Goal: Communication & Community: Ask a question

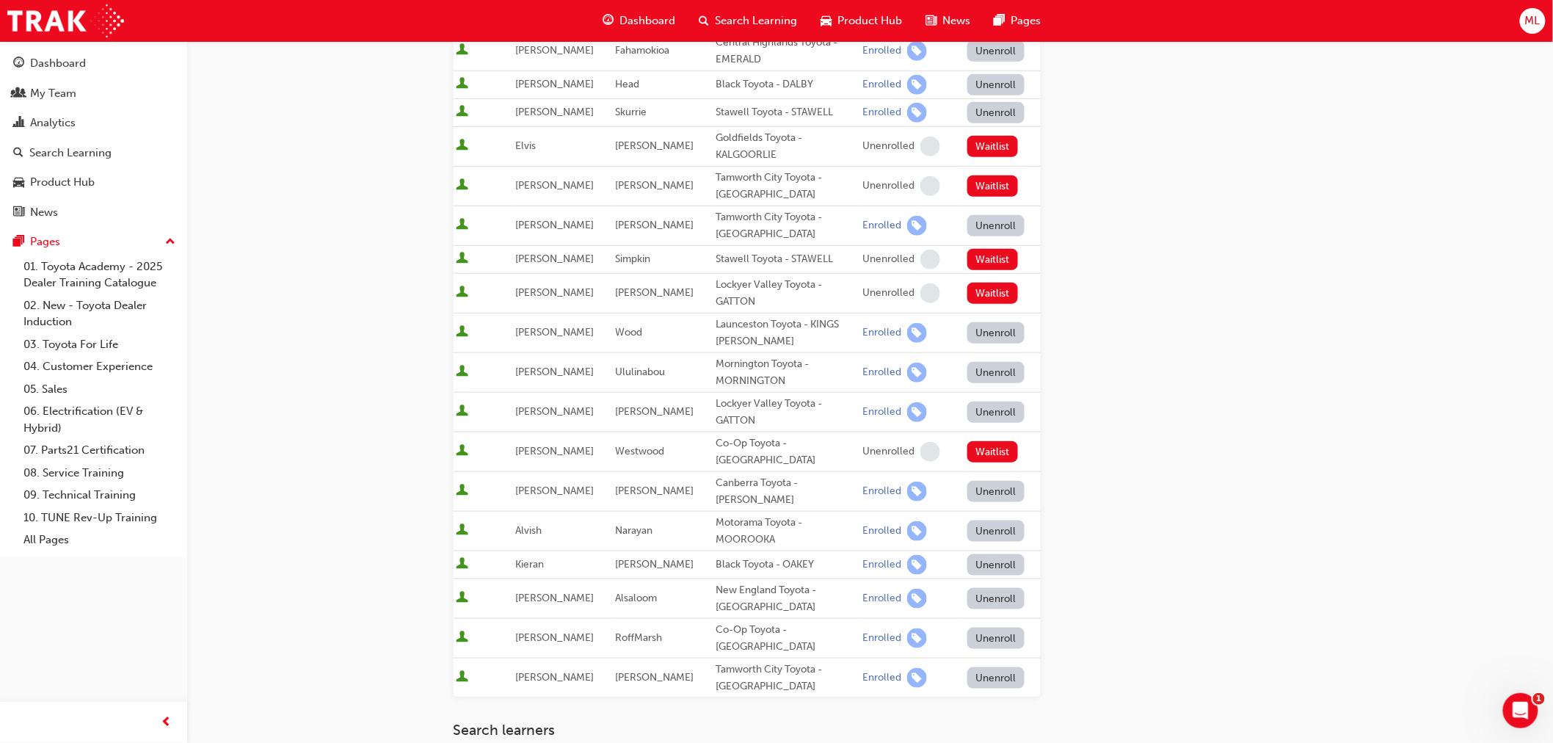
scroll to position [407, 0]
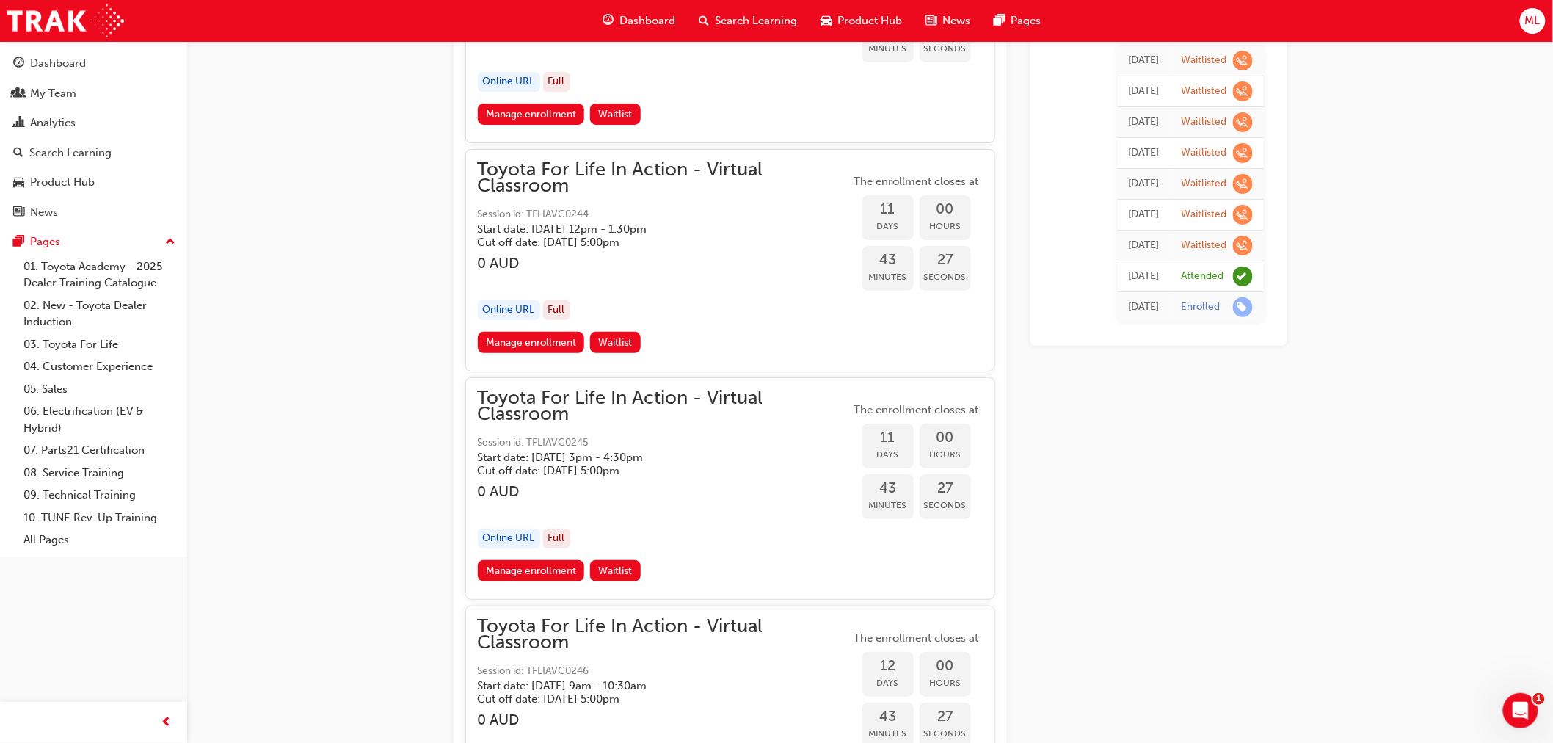
scroll to position [4779, 0]
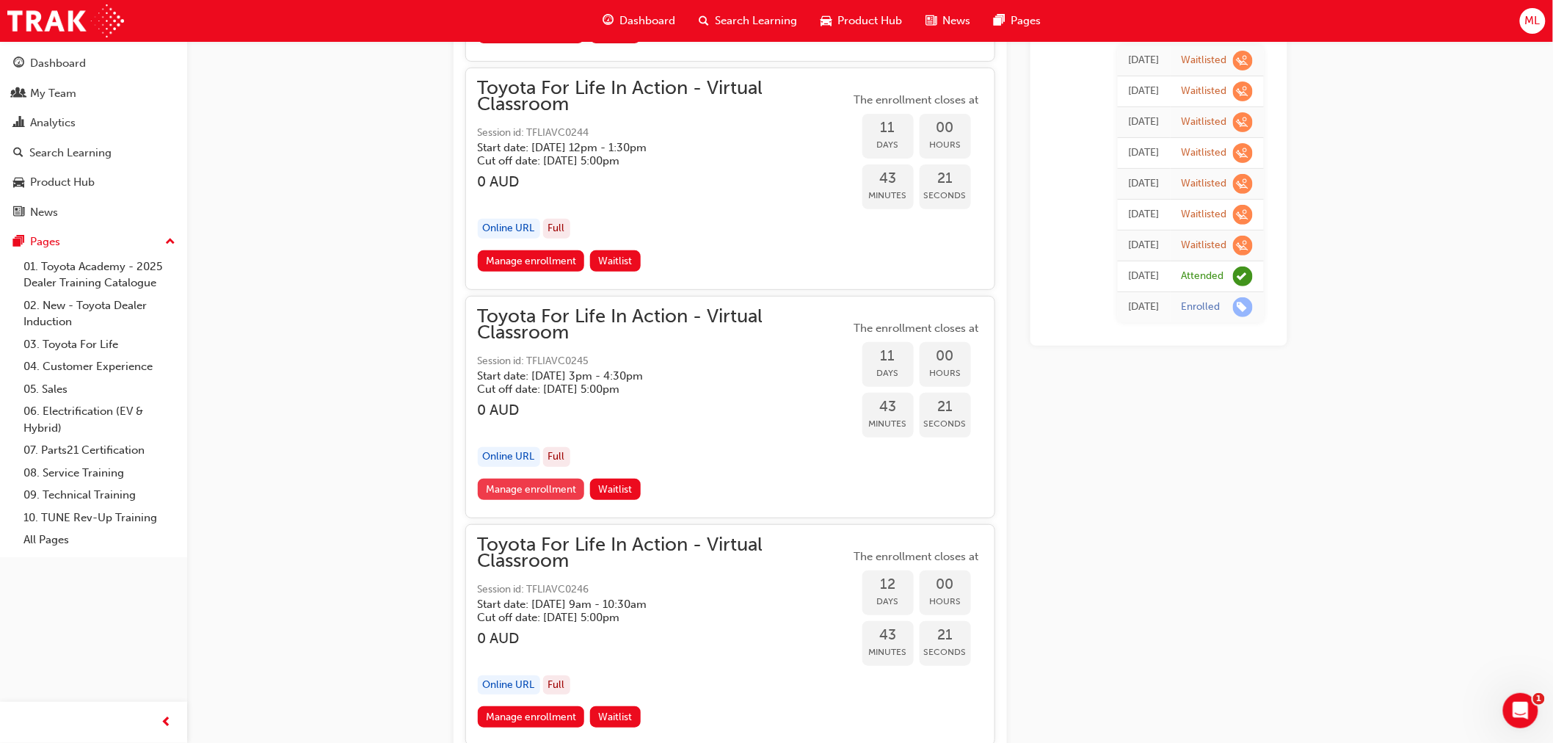
click at [521, 478] on link "Manage enrollment" at bounding box center [531, 488] width 107 height 21
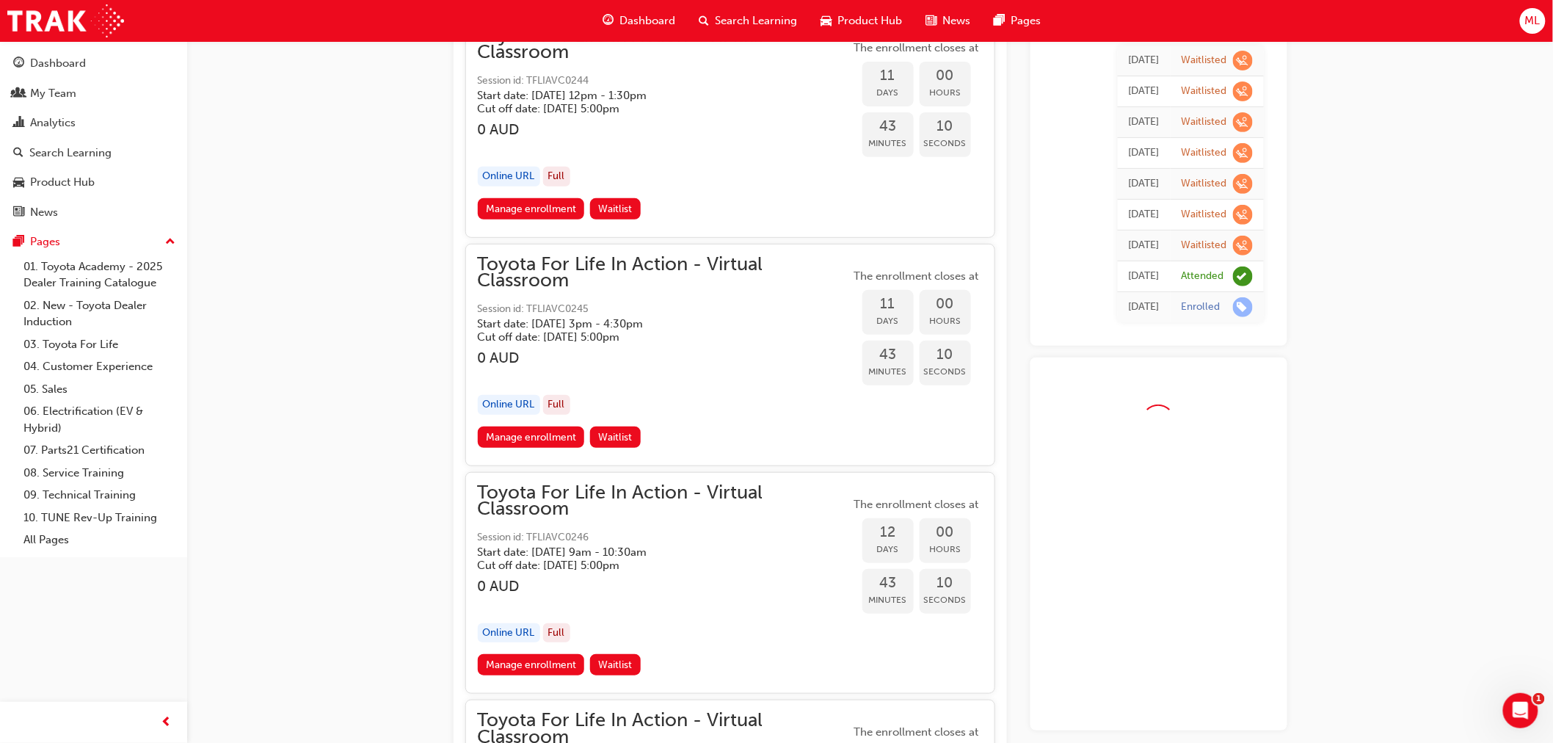
scroll to position [5186, 0]
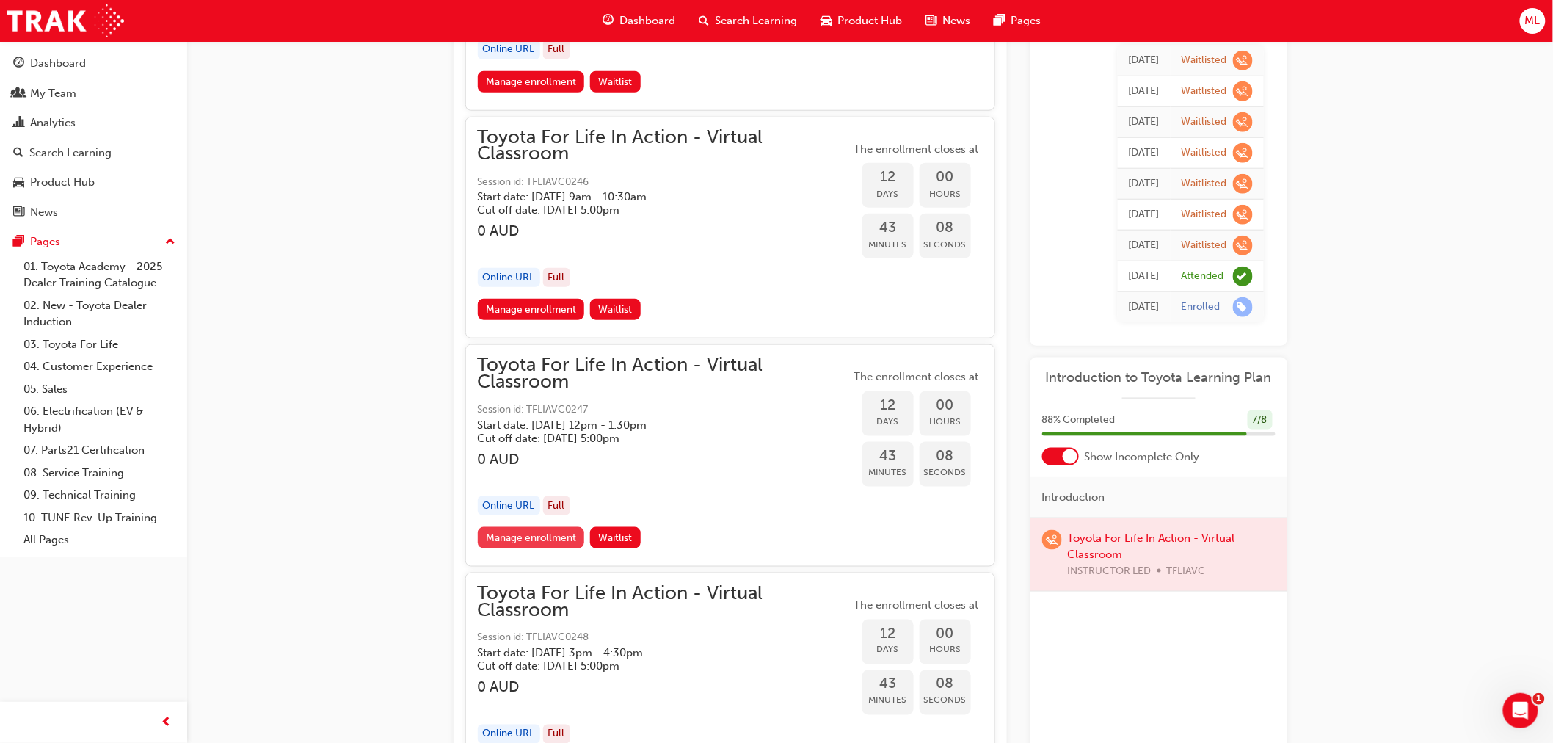
click at [524, 527] on link "Manage enrollment" at bounding box center [531, 537] width 107 height 21
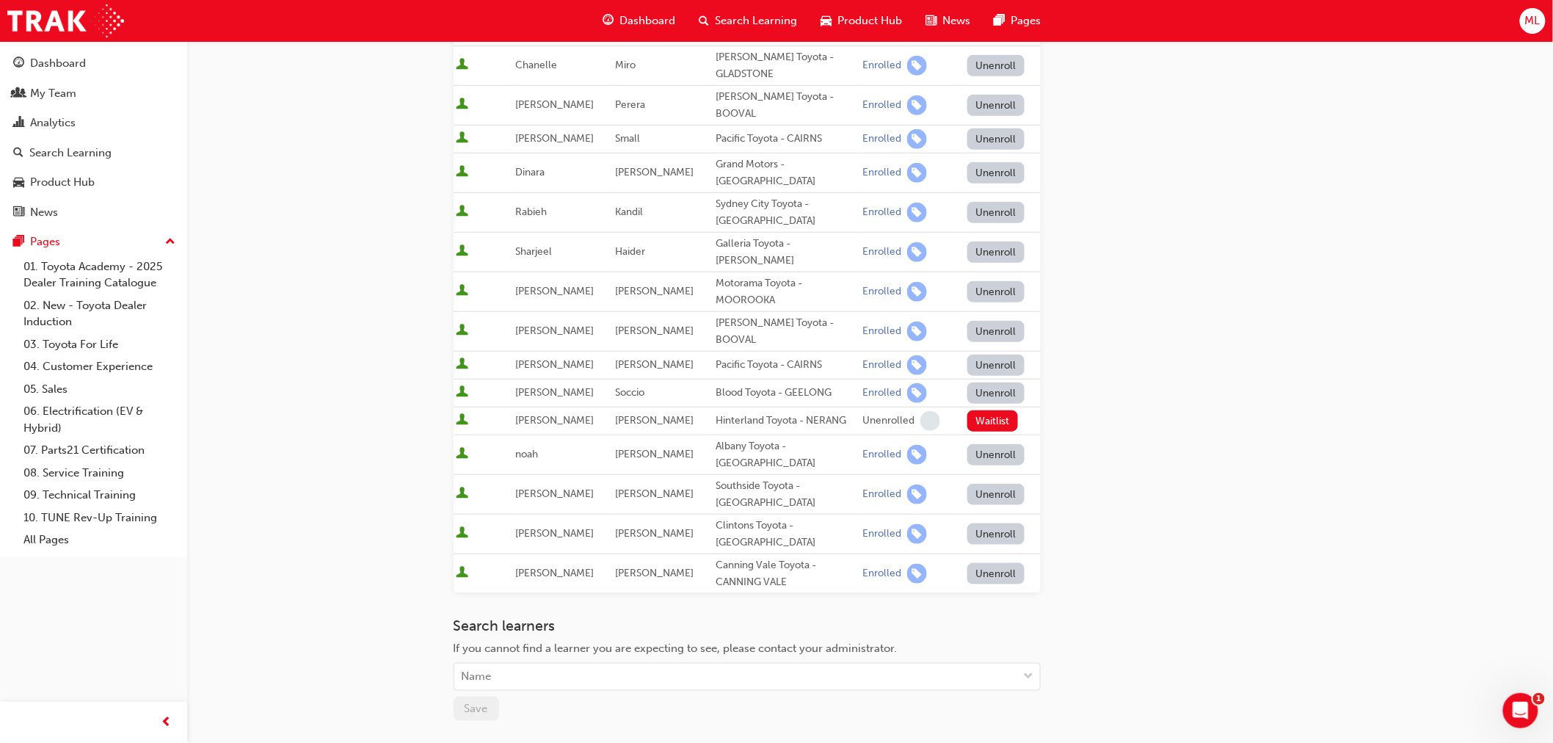
scroll to position [407, 0]
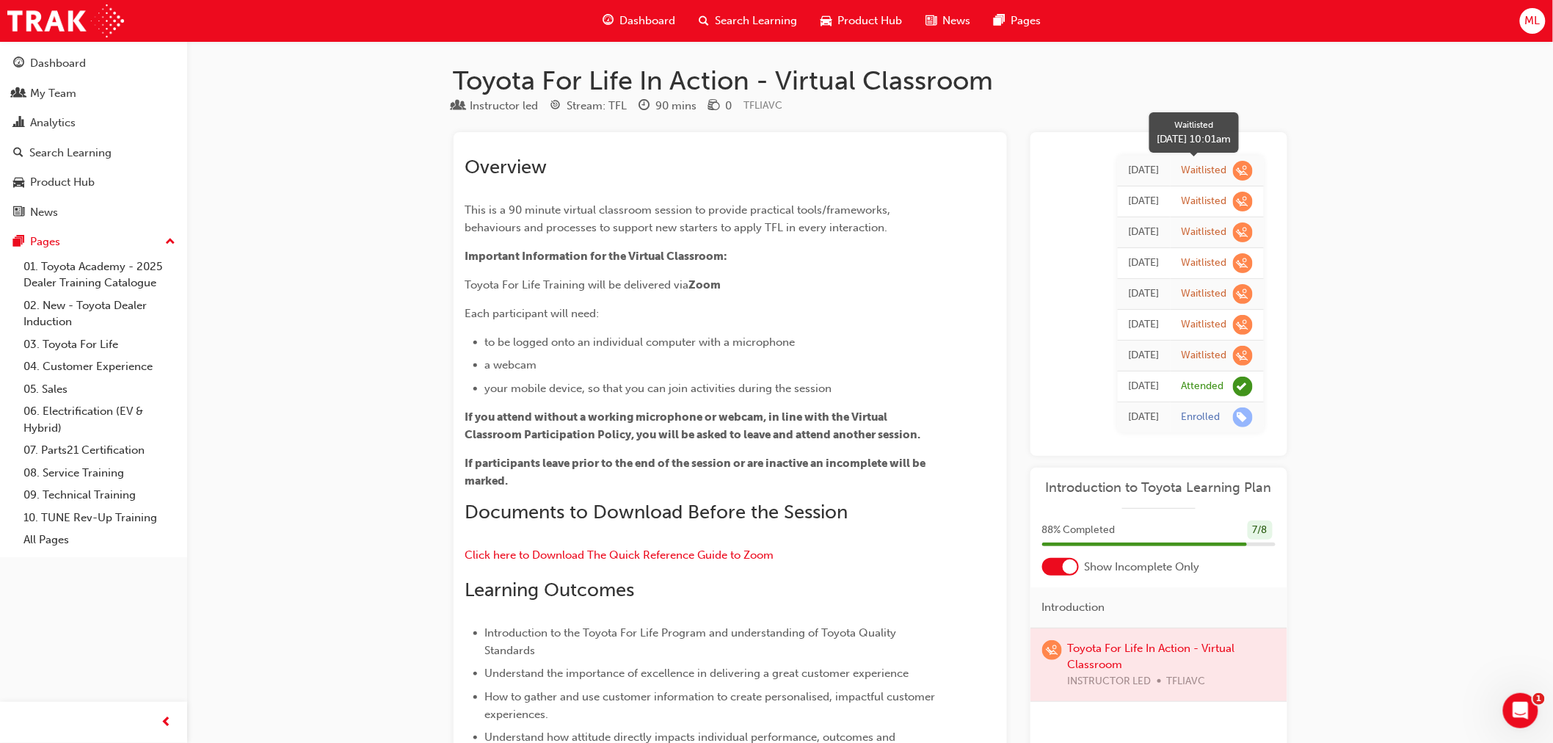
drag, startPoint x: 1242, startPoint y: 167, endPoint x: 1451, endPoint y: 110, distance: 216.1
click at [55, 64] on div "Dashboard" at bounding box center [58, 63] width 56 height 17
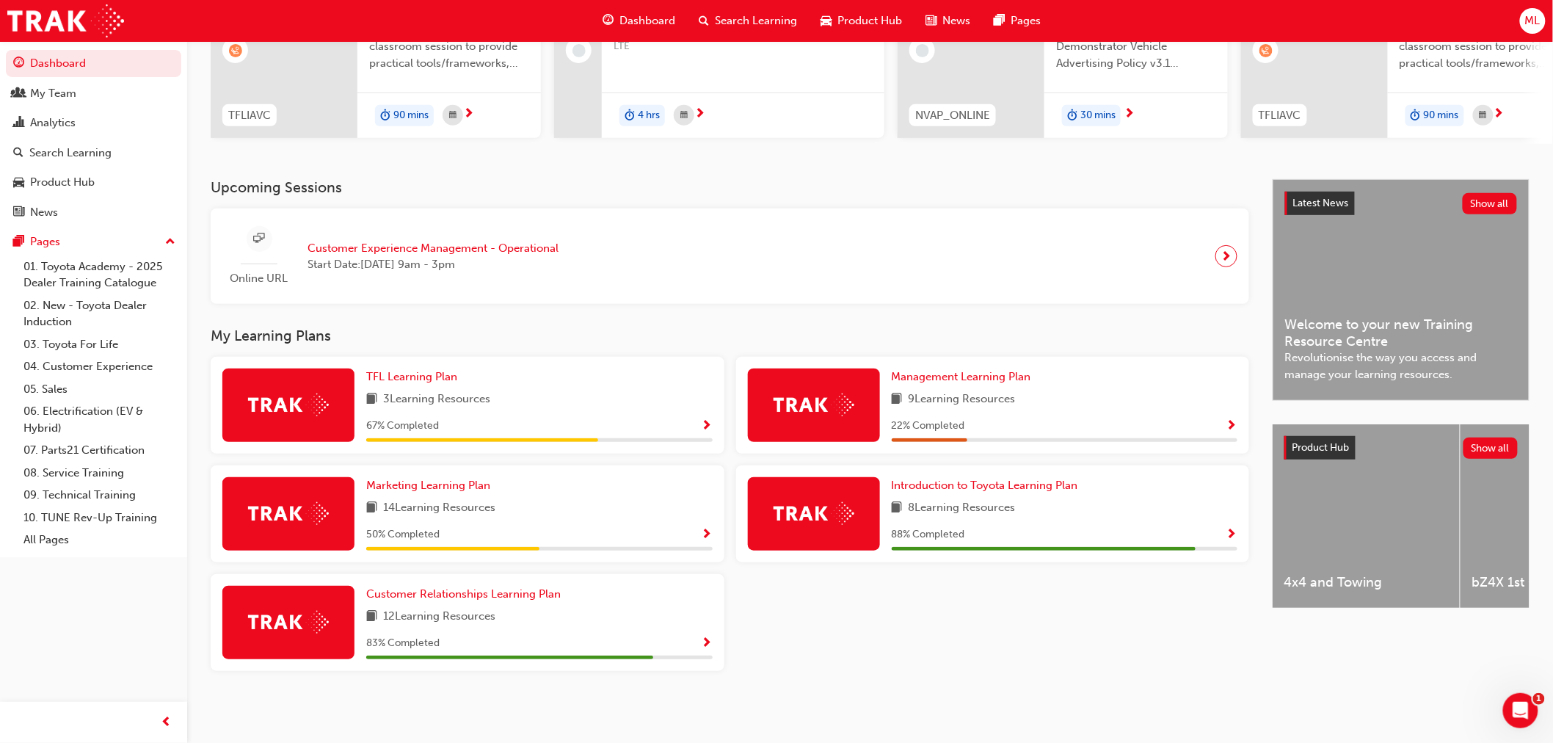
scroll to position [199, 0]
click at [845, 510] on img at bounding box center [813, 513] width 81 height 23
click at [1231, 531] on span "Show Progress" at bounding box center [1231, 534] width 11 height 13
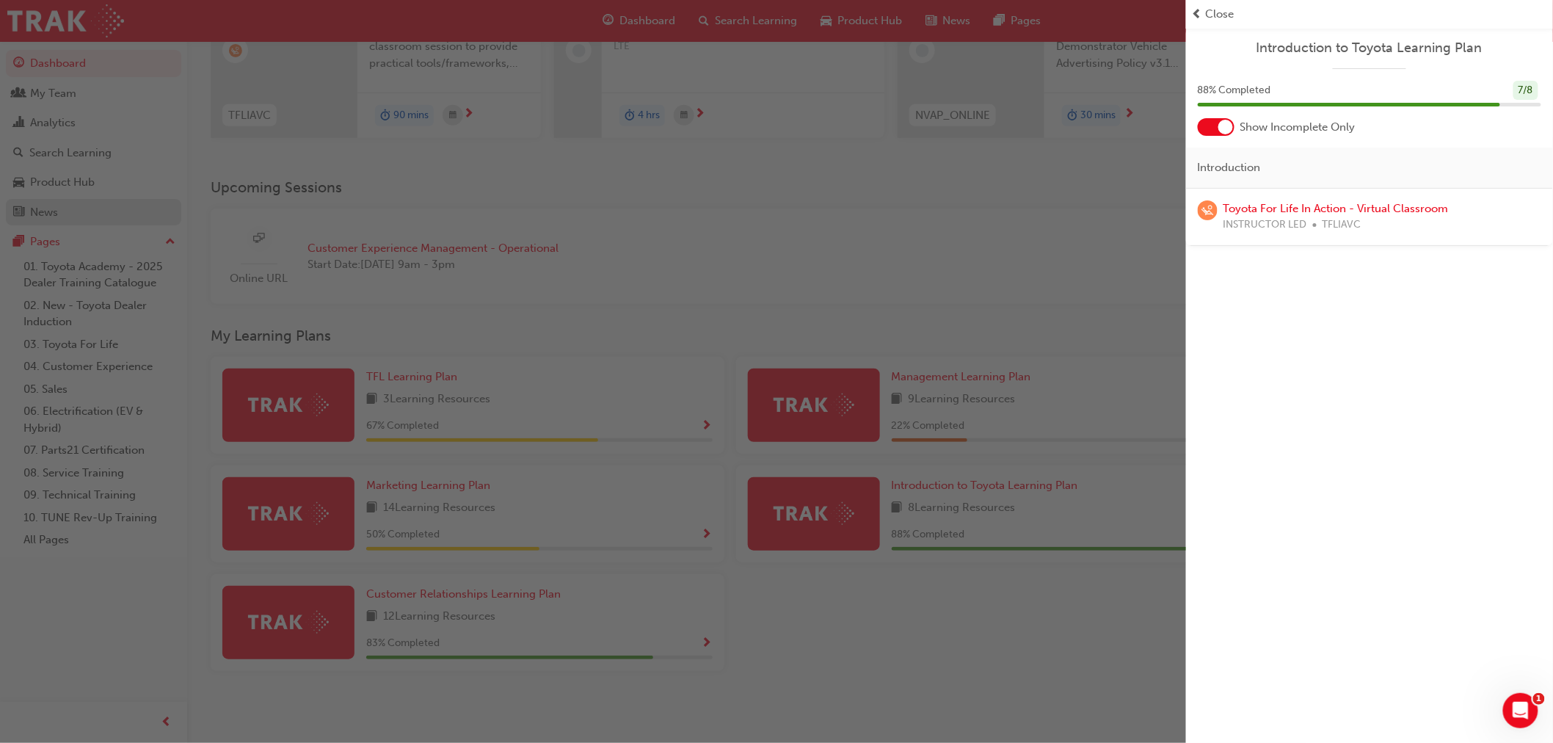
click at [103, 214] on div "button" at bounding box center [593, 371] width 1186 height 743
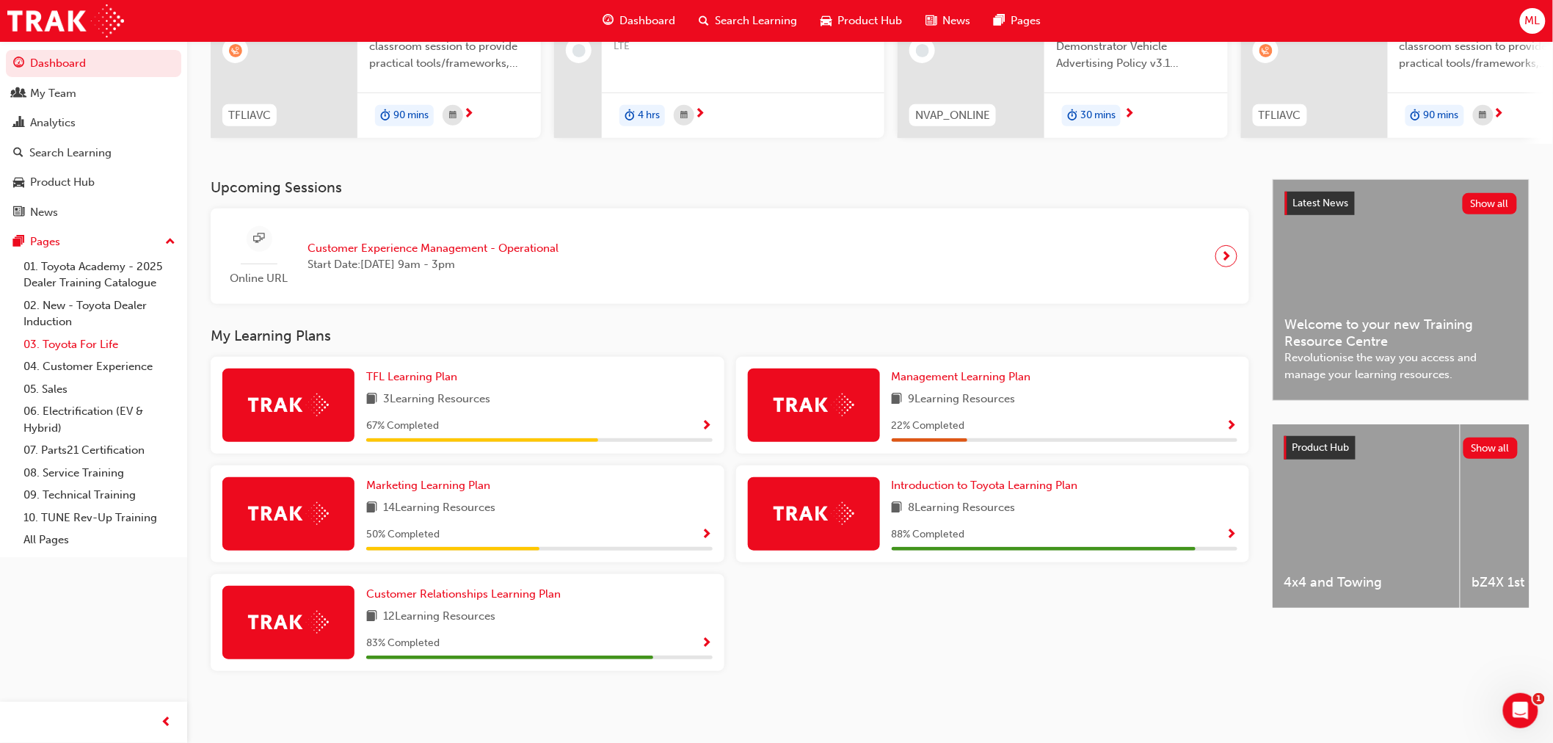
click at [59, 349] on link "03. Toyota For Life" at bounding box center [100, 344] width 164 height 23
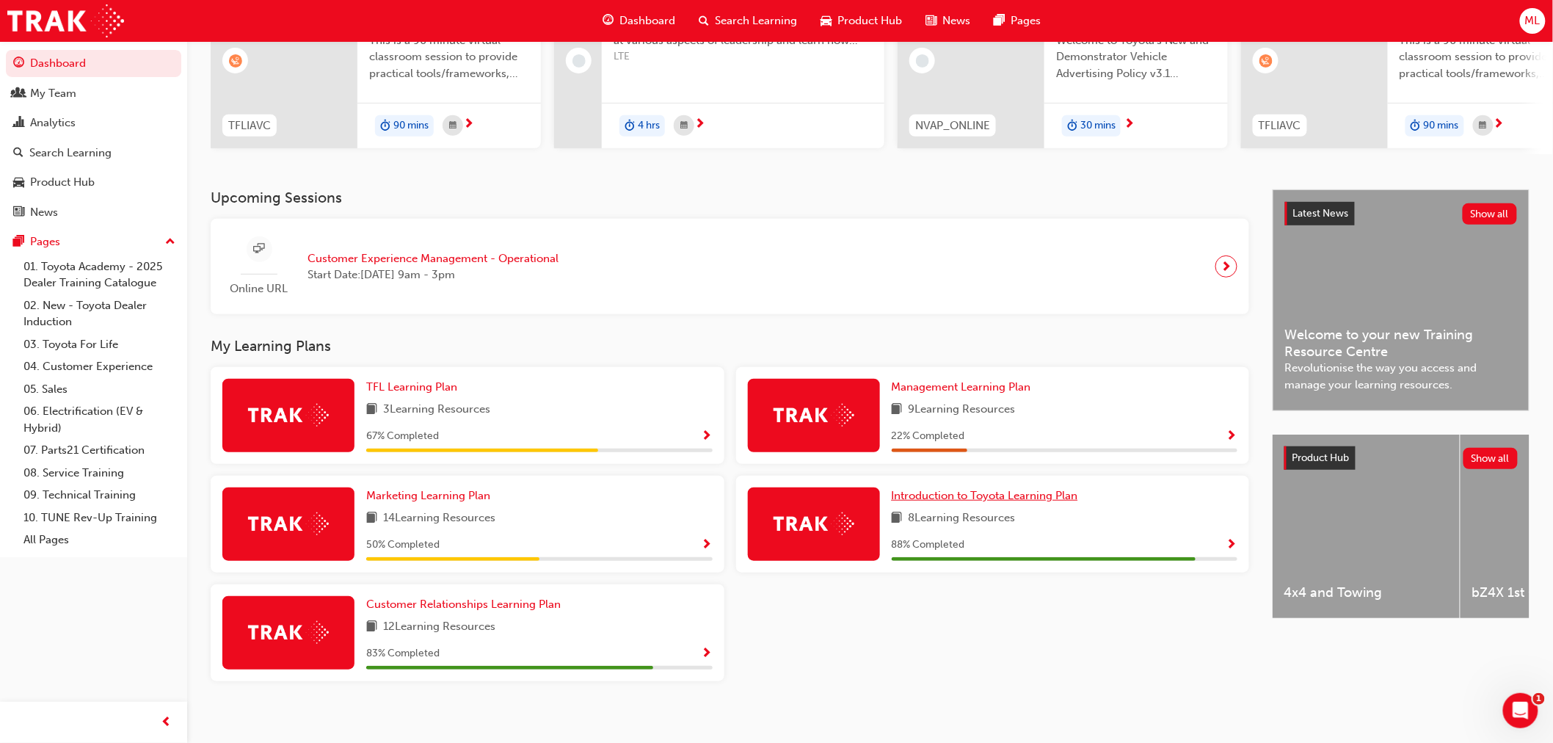
scroll to position [199, 0]
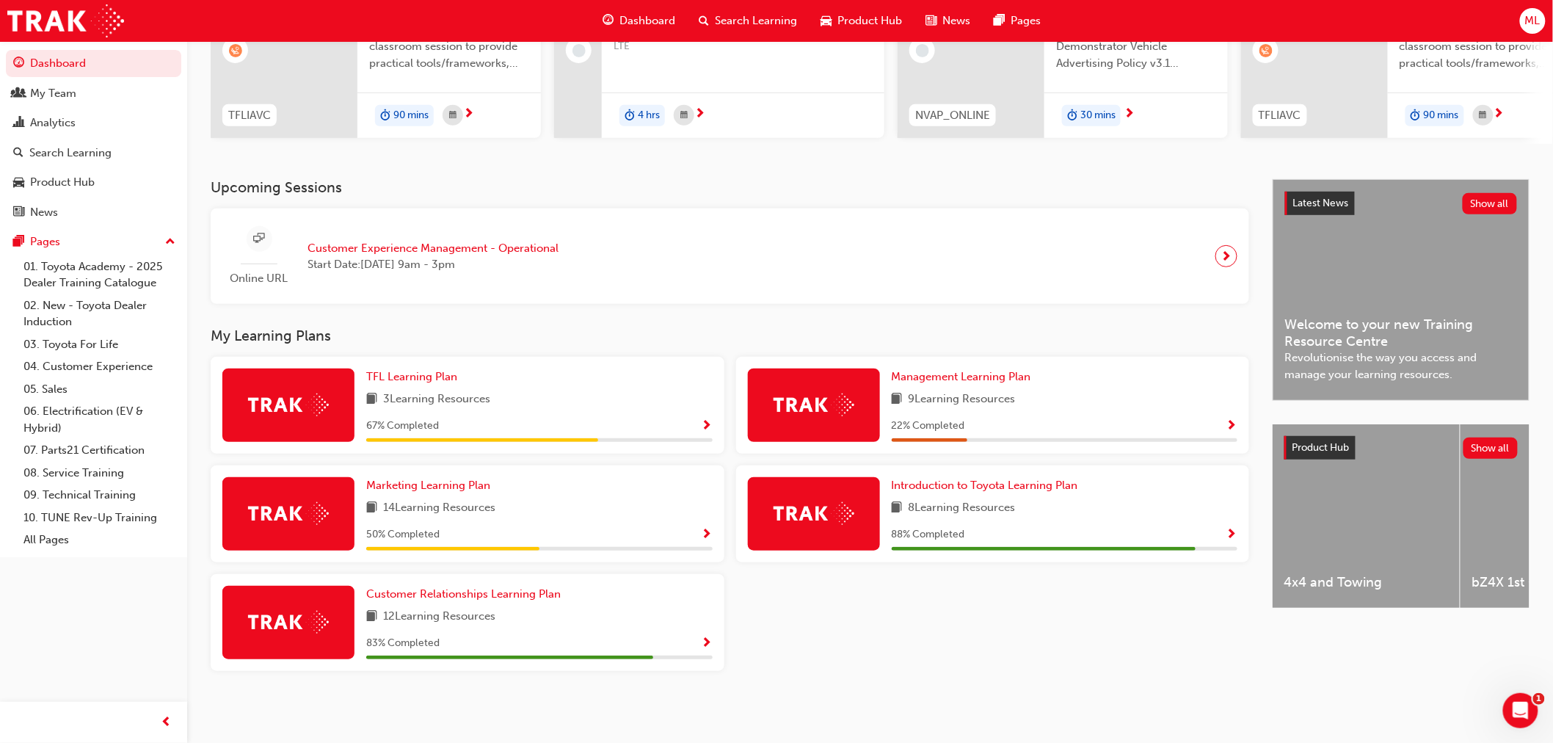
click at [846, 510] on img at bounding box center [813, 513] width 81 height 23
click at [1231, 532] on span "Show Progress" at bounding box center [1231, 534] width 11 height 13
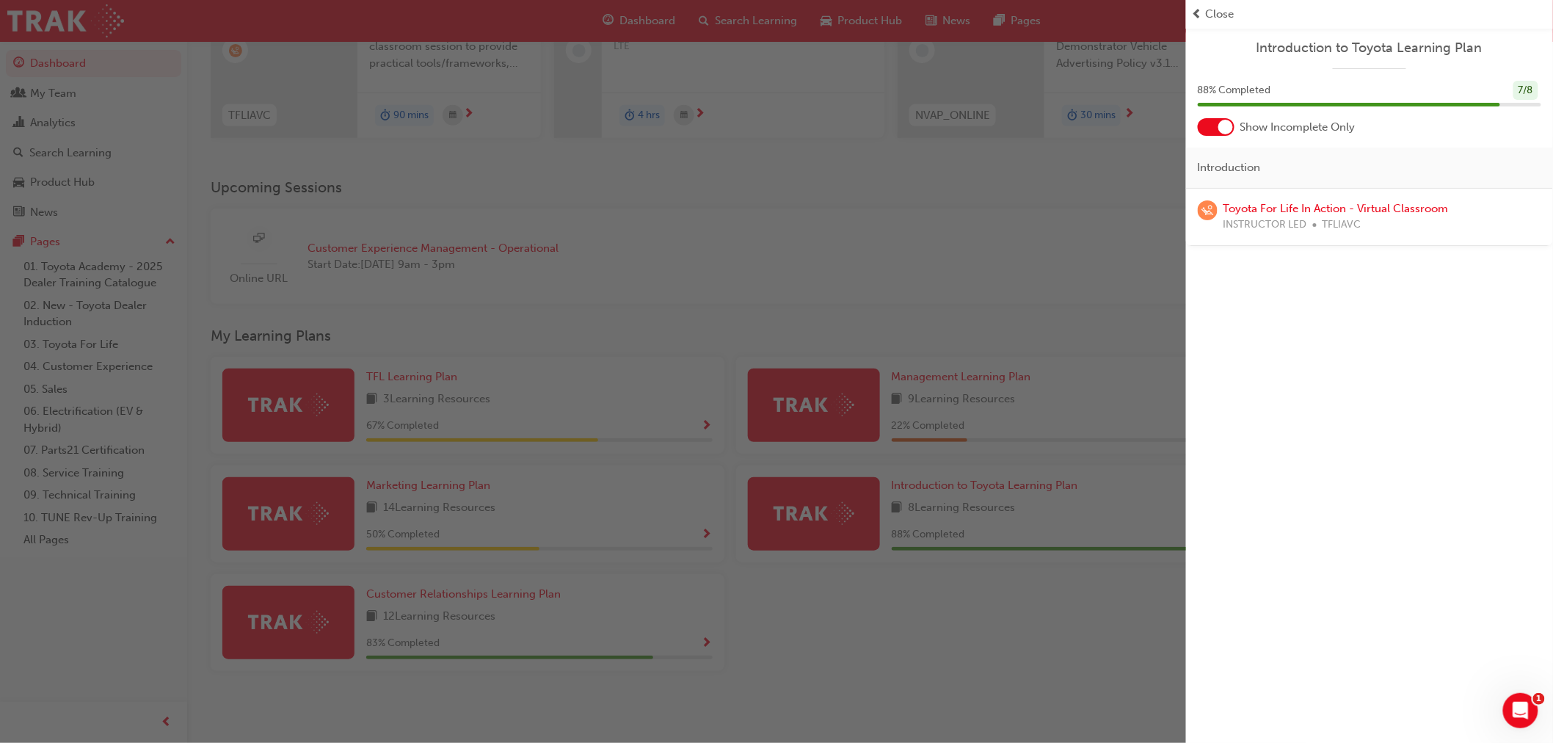
click at [1226, 128] on div at bounding box center [1225, 127] width 15 height 15
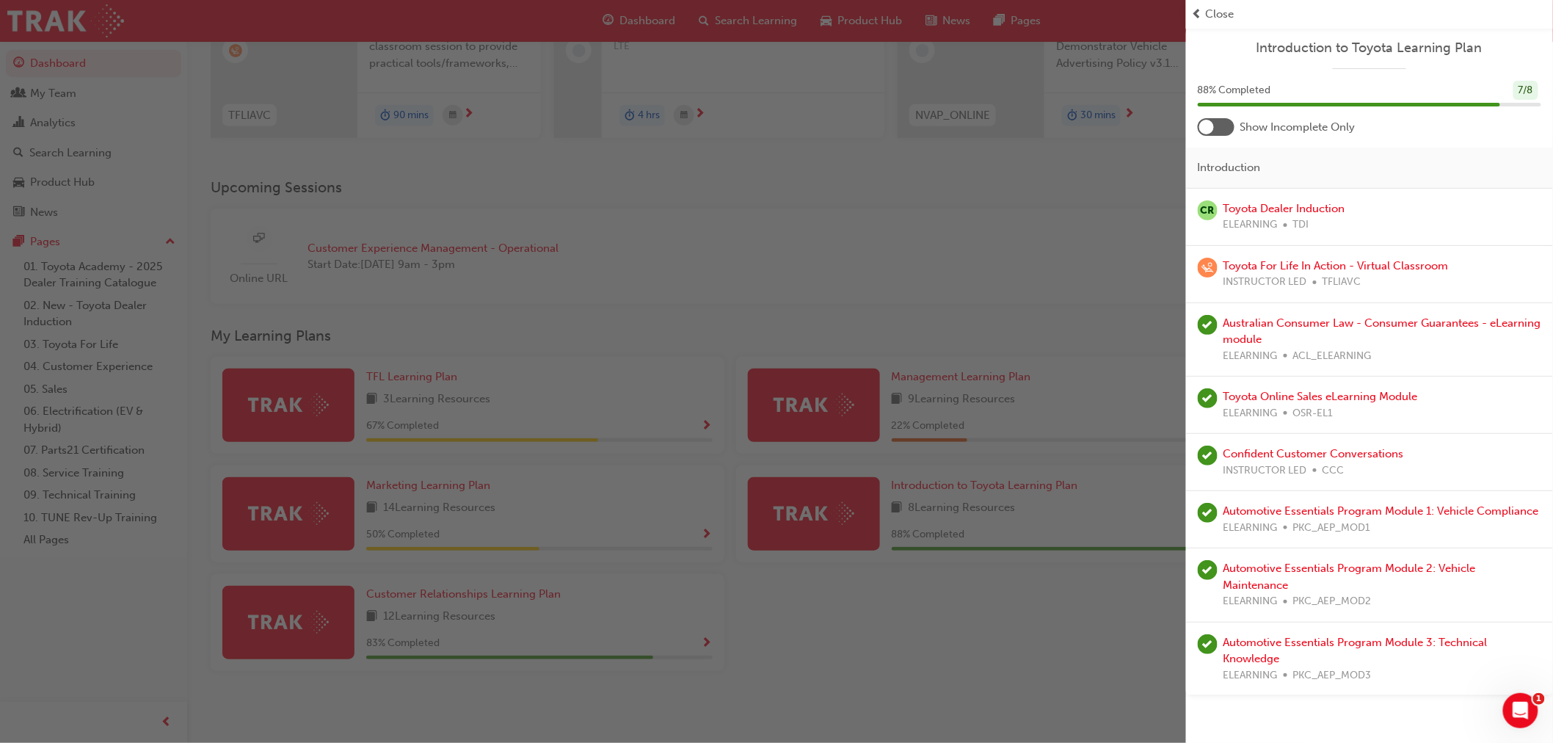
drag, startPoint x: 445, startPoint y: 247, endPoint x: 452, endPoint y: 253, distance: 9.3
click at [449, 250] on div "button" at bounding box center [593, 371] width 1186 height 743
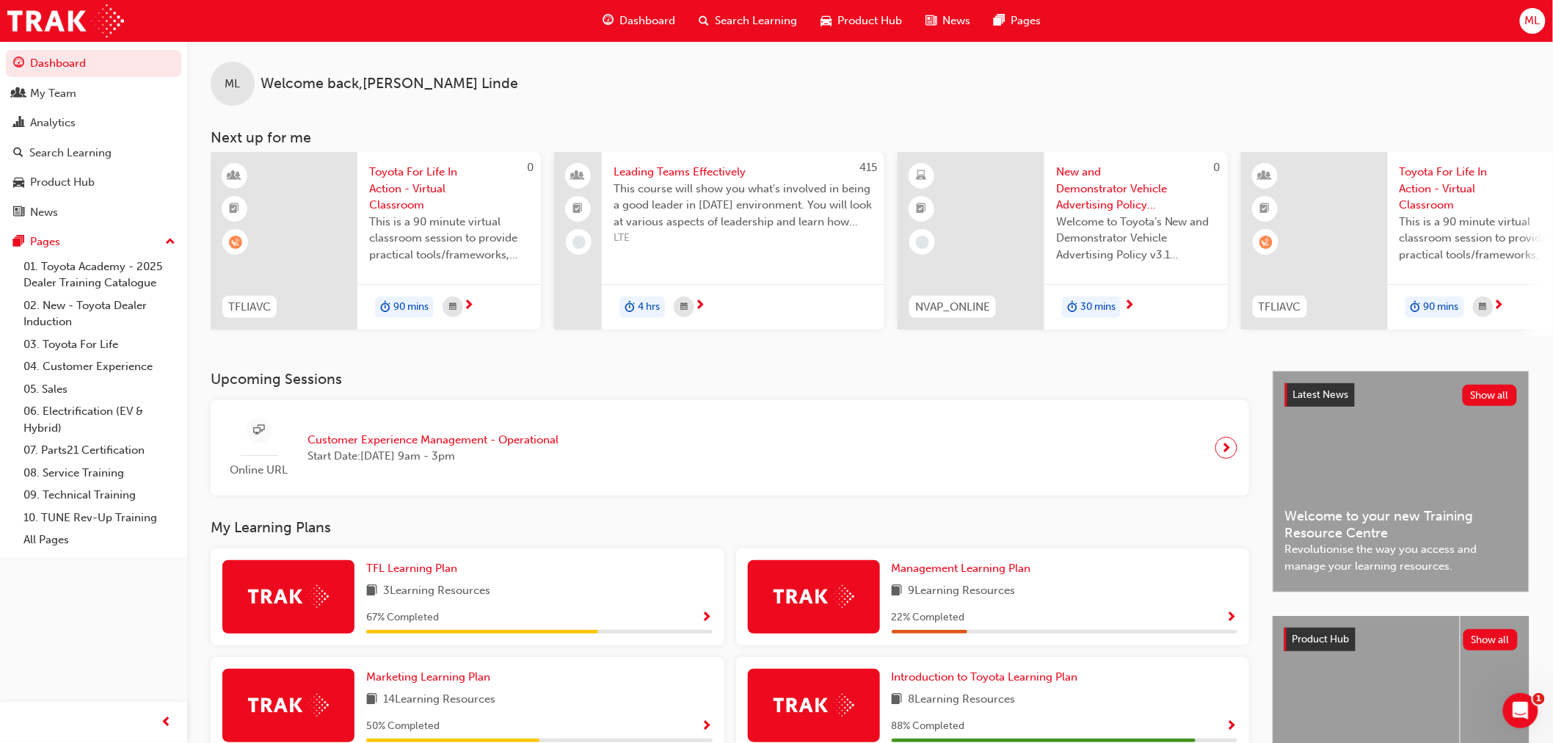
scroll to position [0, 0]
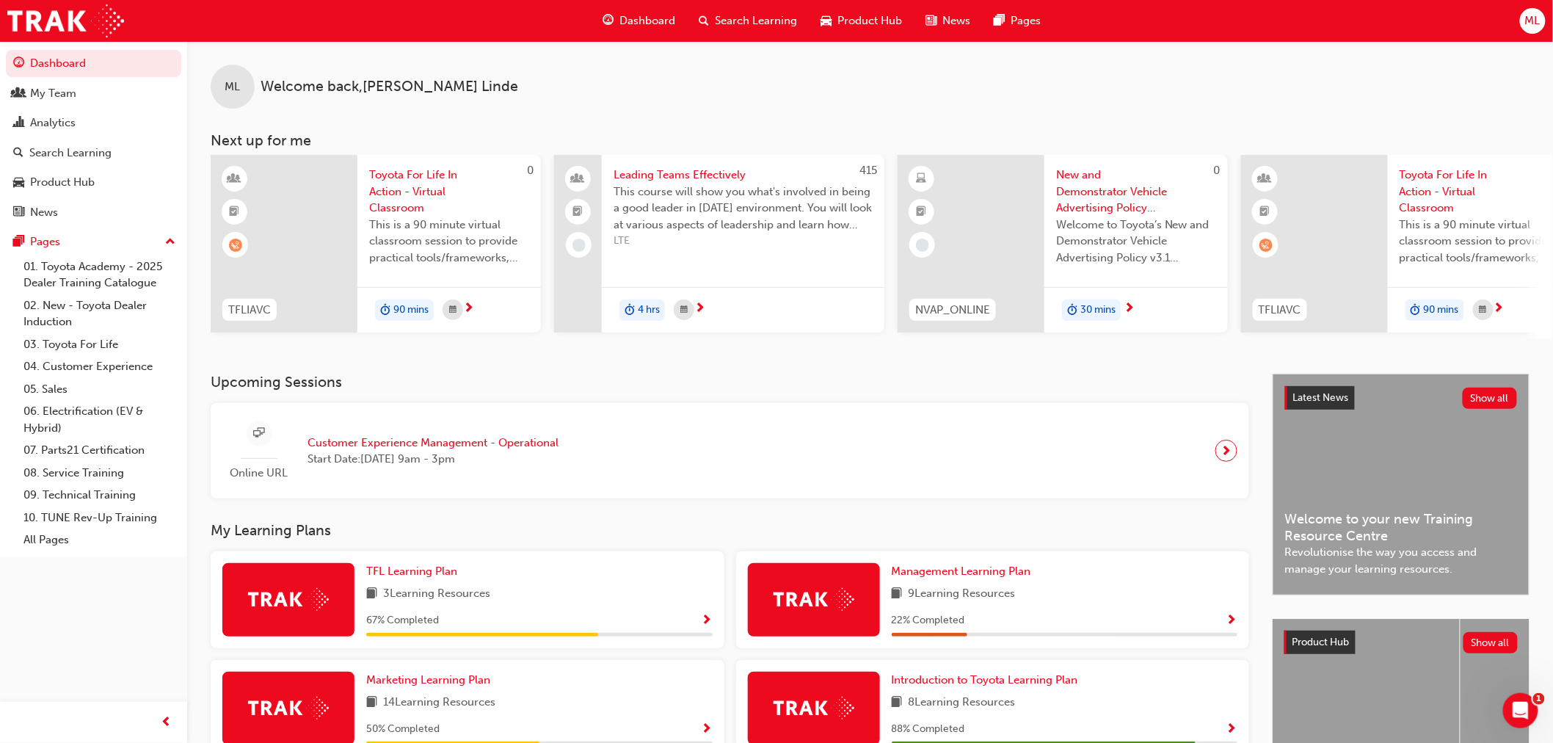
click at [1047, 371] on div "ML Welcome back , Michele Linde Next up for me 0 TFLIAVC Toyota For Life In Act…" at bounding box center [870, 207] width 1366 height 332
click at [56, 90] on div "My Team" at bounding box center [53, 93] width 46 height 17
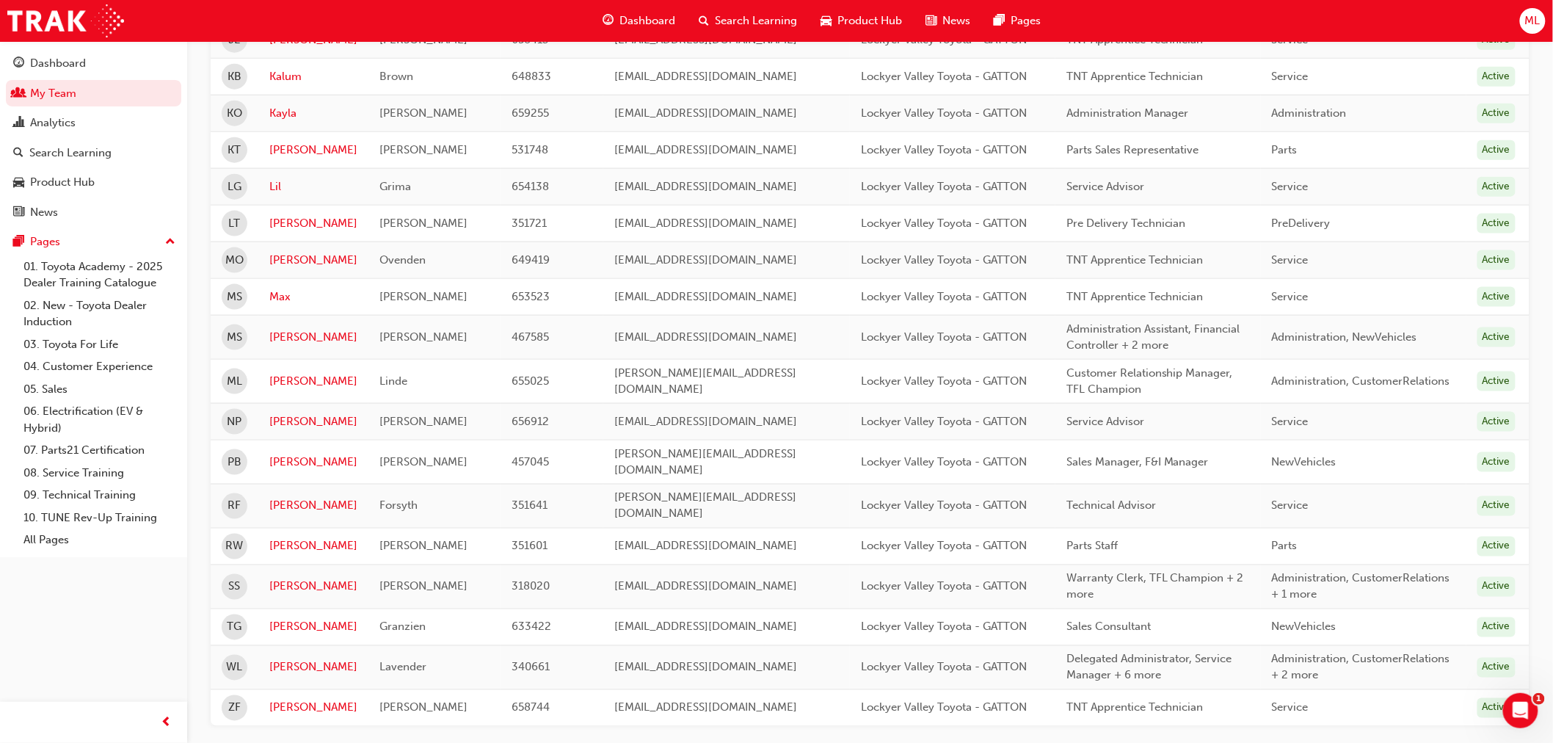
scroll to position [734, 0]
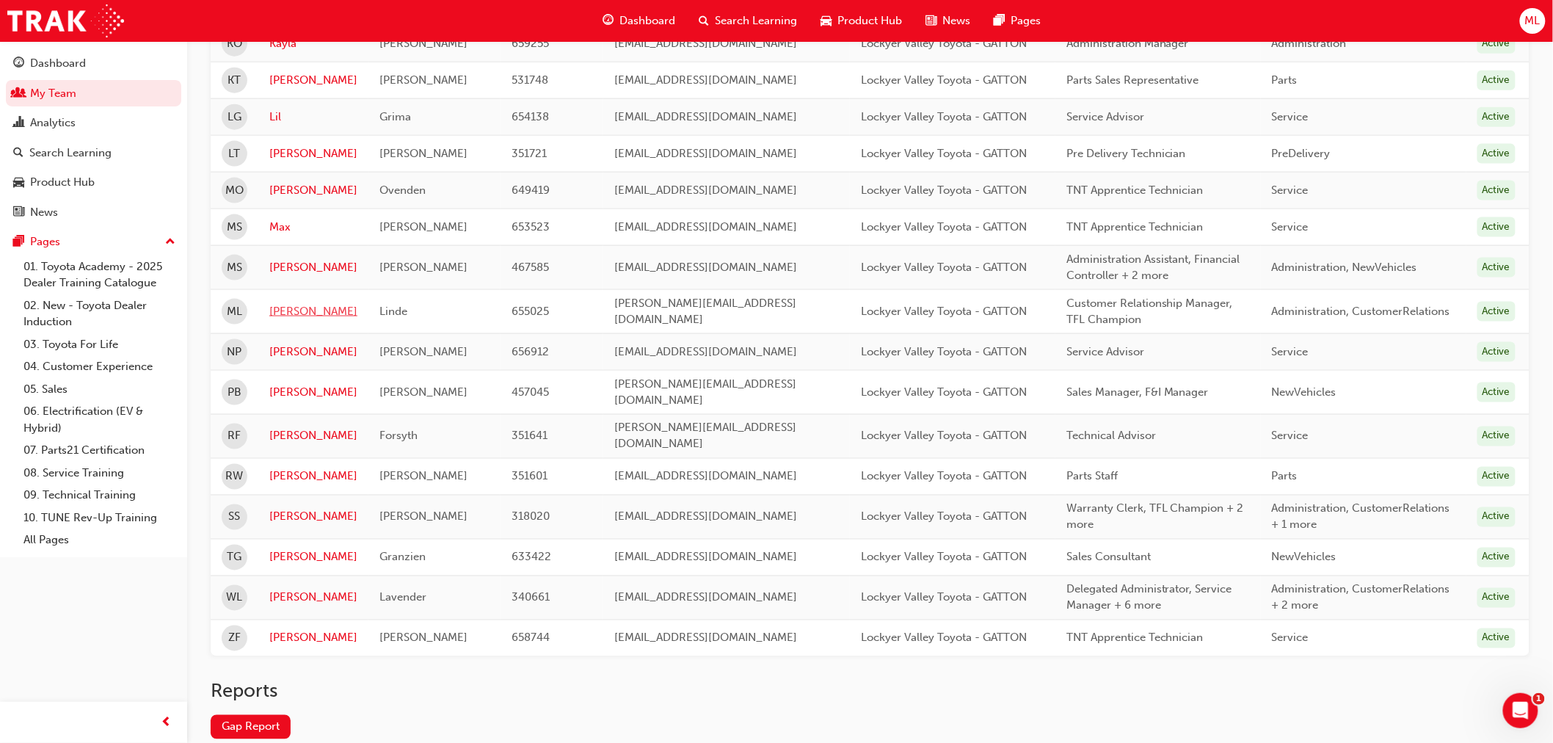
click at [281, 303] on link "[PERSON_NAME]" at bounding box center [313, 311] width 88 height 17
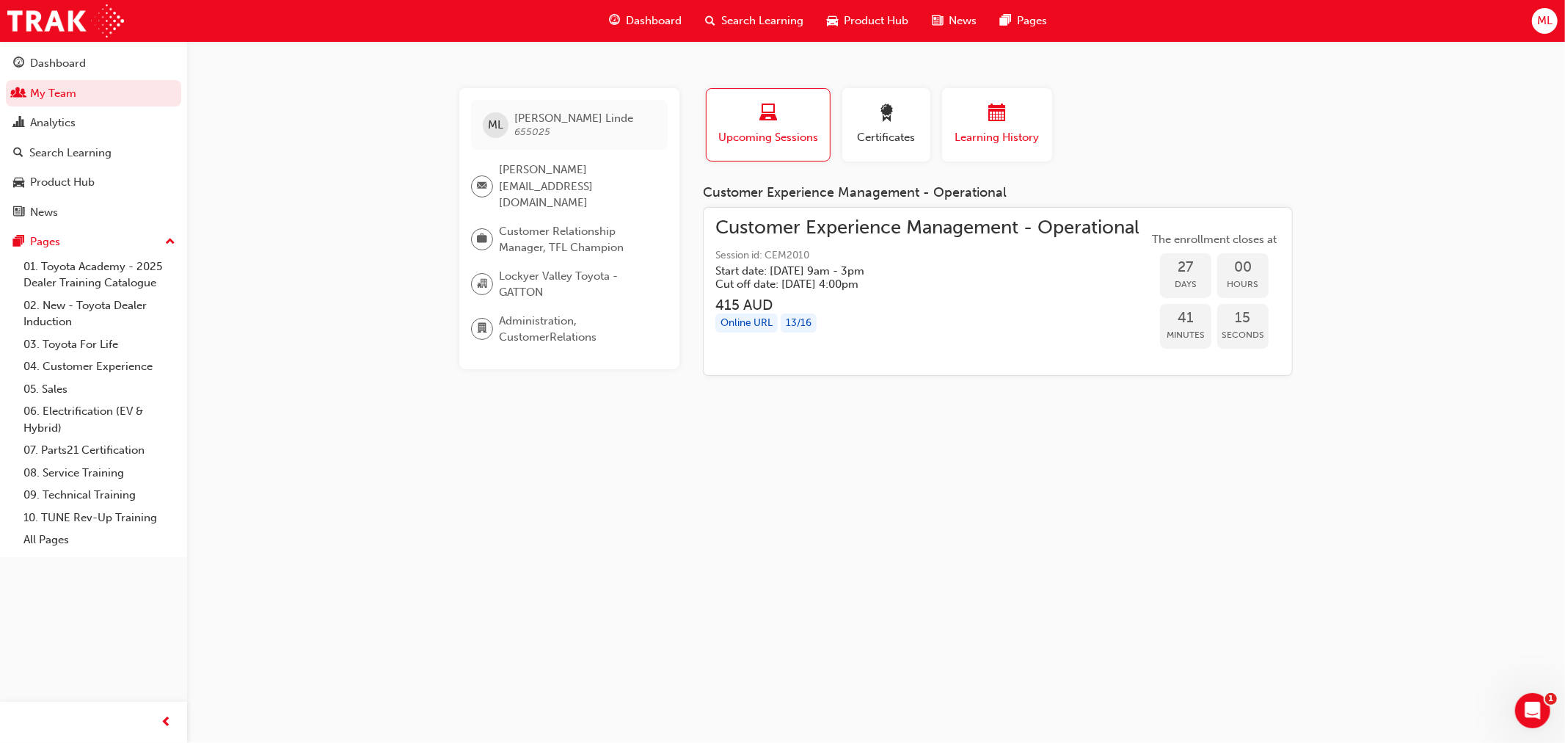
click at [973, 130] on span "Learning History" at bounding box center [997, 137] width 88 height 17
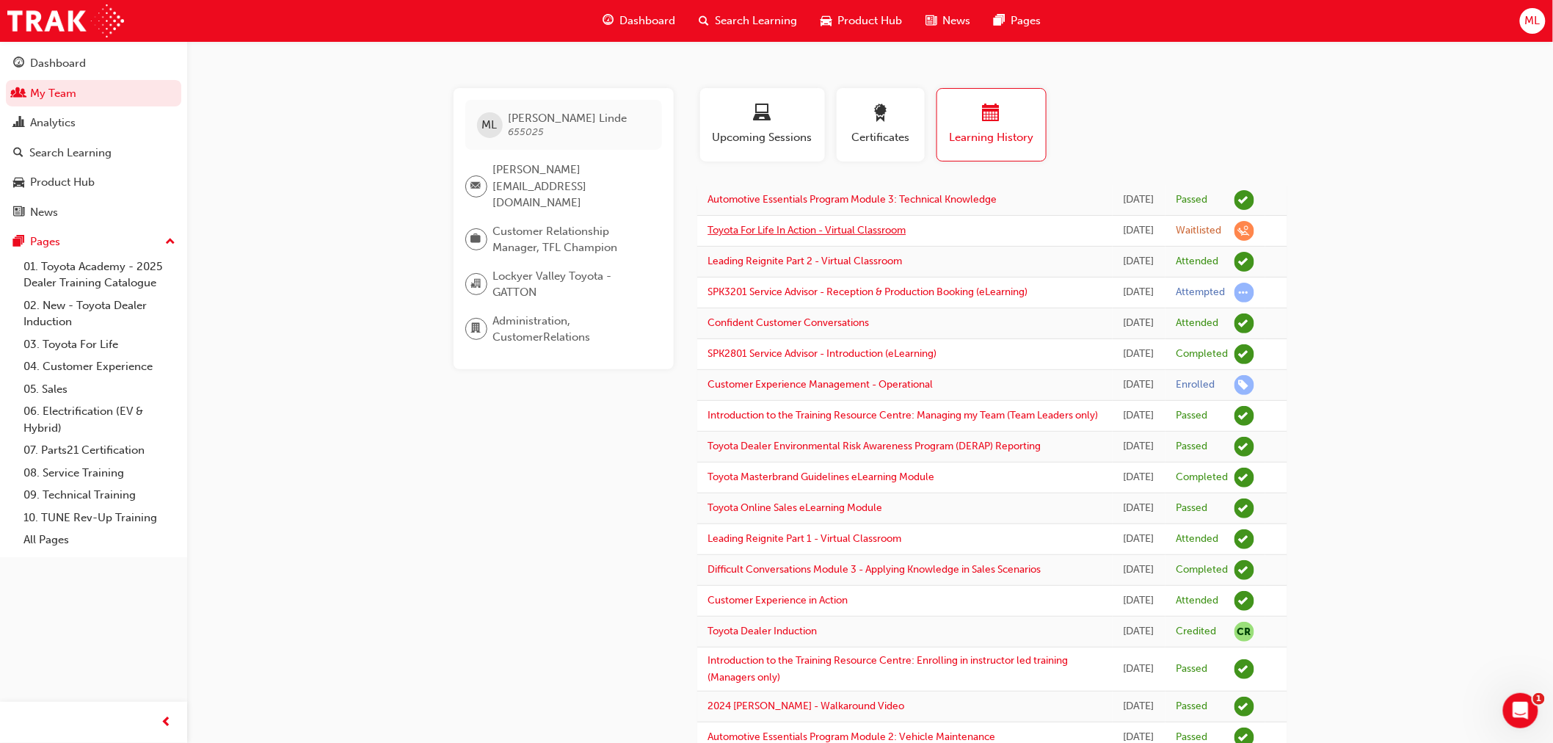
click at [763, 236] on link "Toyota For Life In Action - Virtual Classroom" at bounding box center [807, 230] width 198 height 12
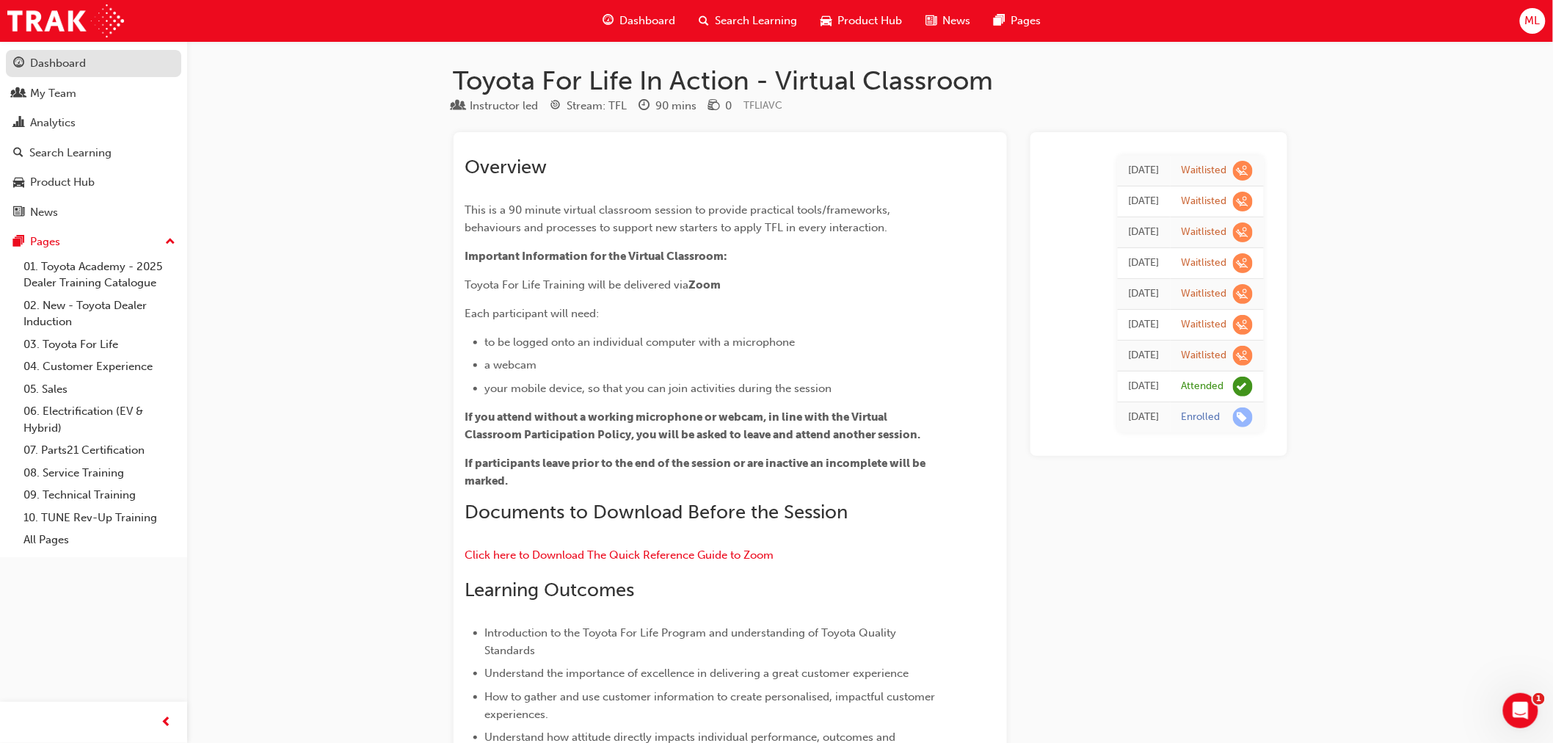
click at [59, 62] on div "Dashboard" at bounding box center [58, 63] width 56 height 17
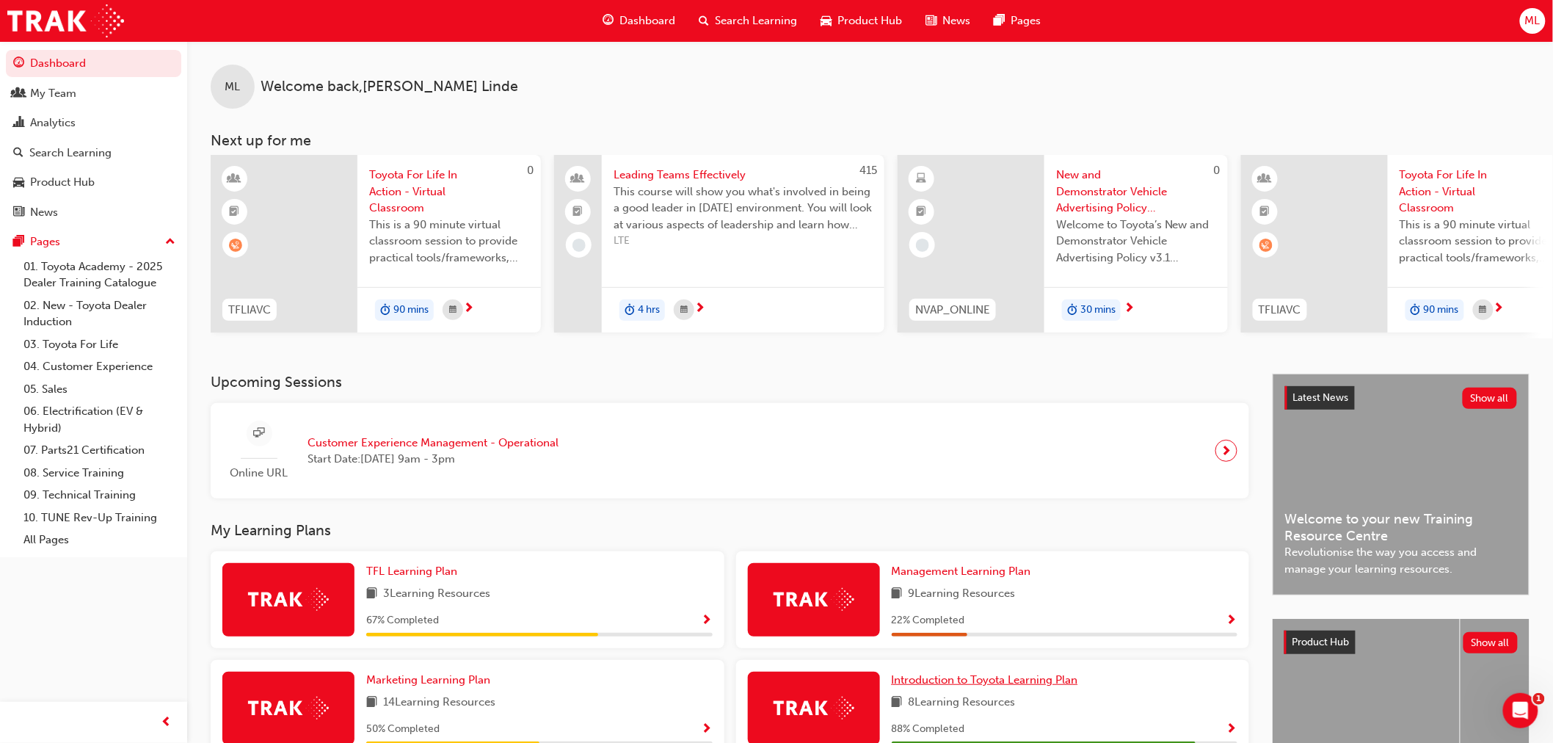
click at [942, 682] on span "Introduction to Toyota Learning Plan" at bounding box center [985, 679] width 186 height 13
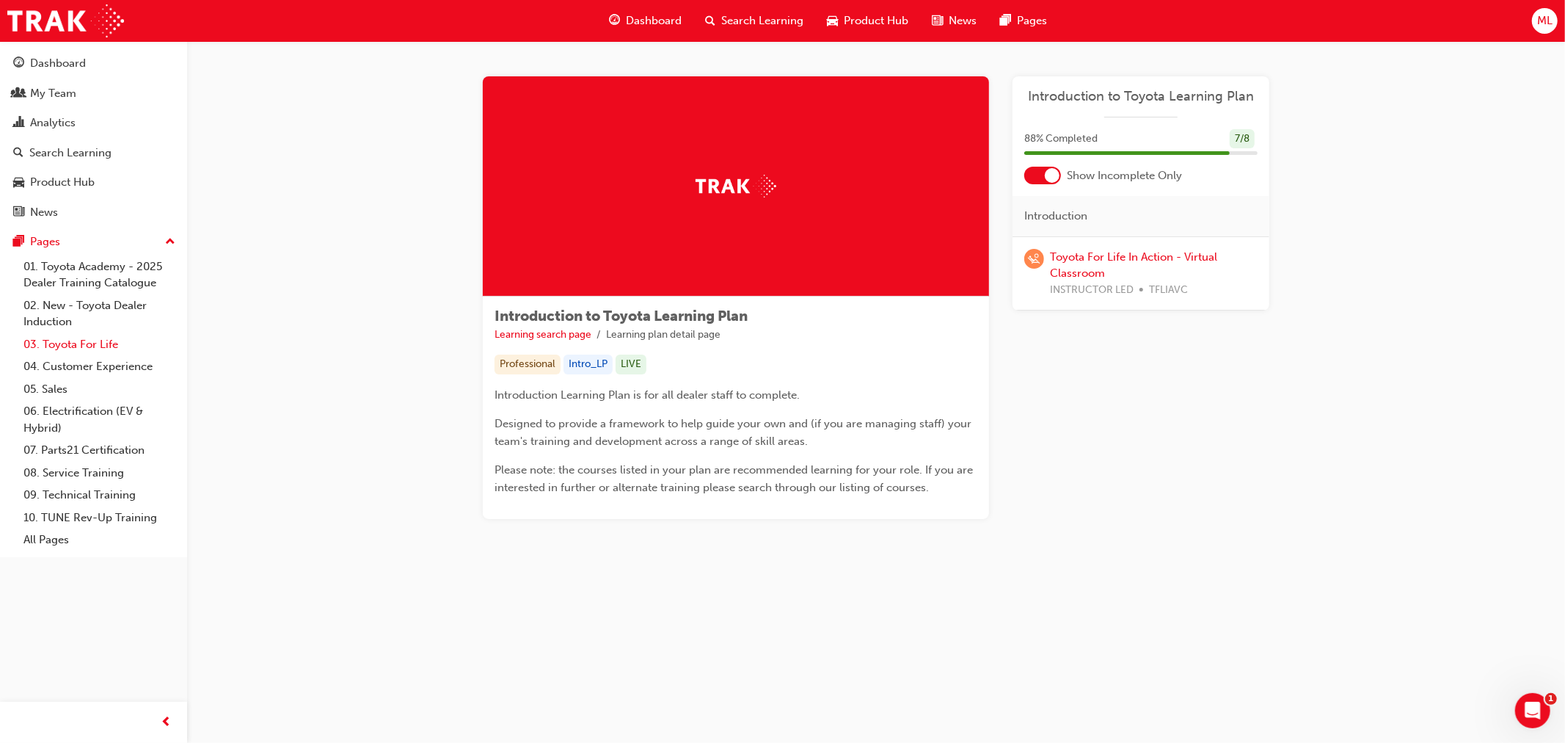
click at [84, 347] on link "03. Toyota For Life" at bounding box center [100, 344] width 164 height 23
click at [1054, 176] on div at bounding box center [1052, 175] width 15 height 15
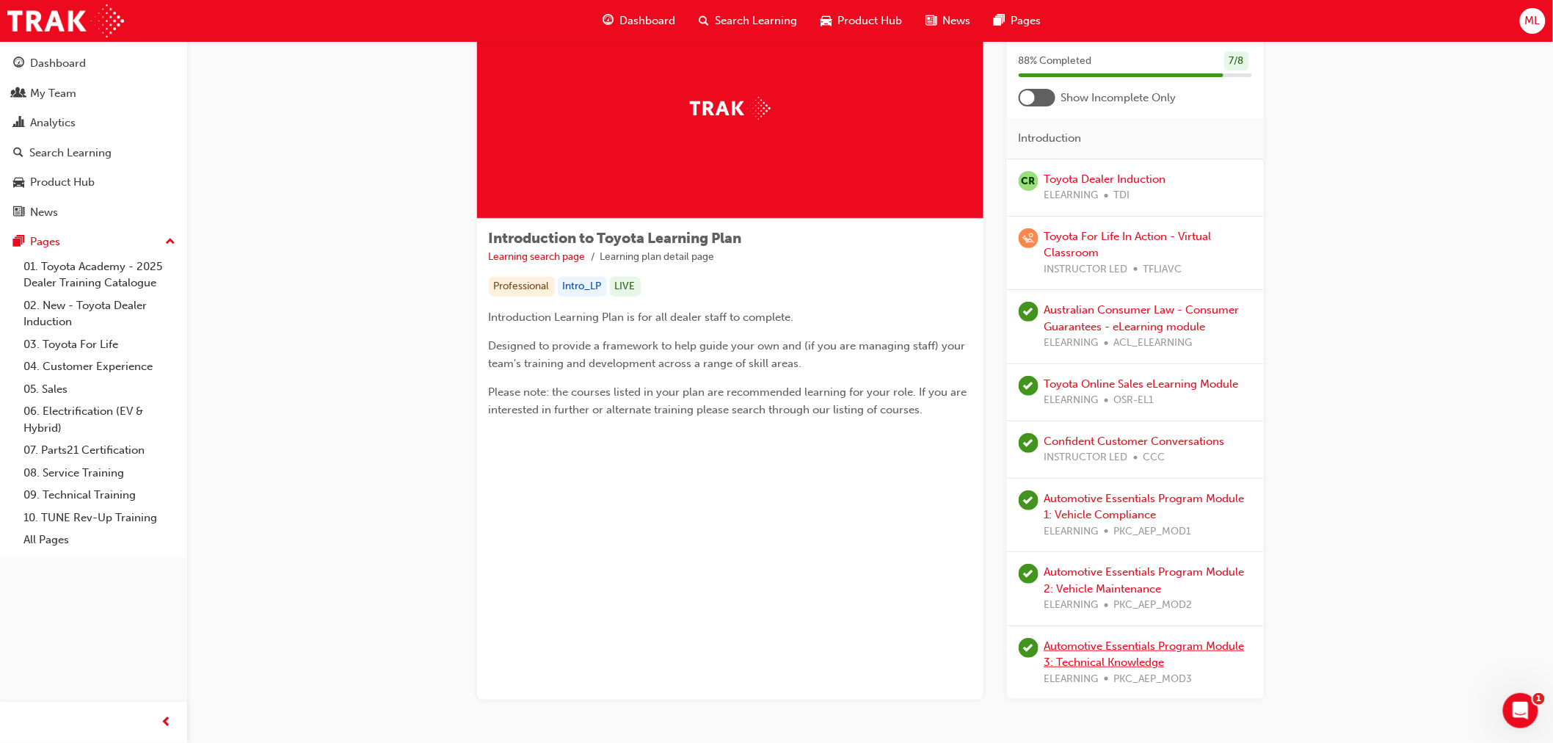
scroll to position [81, 0]
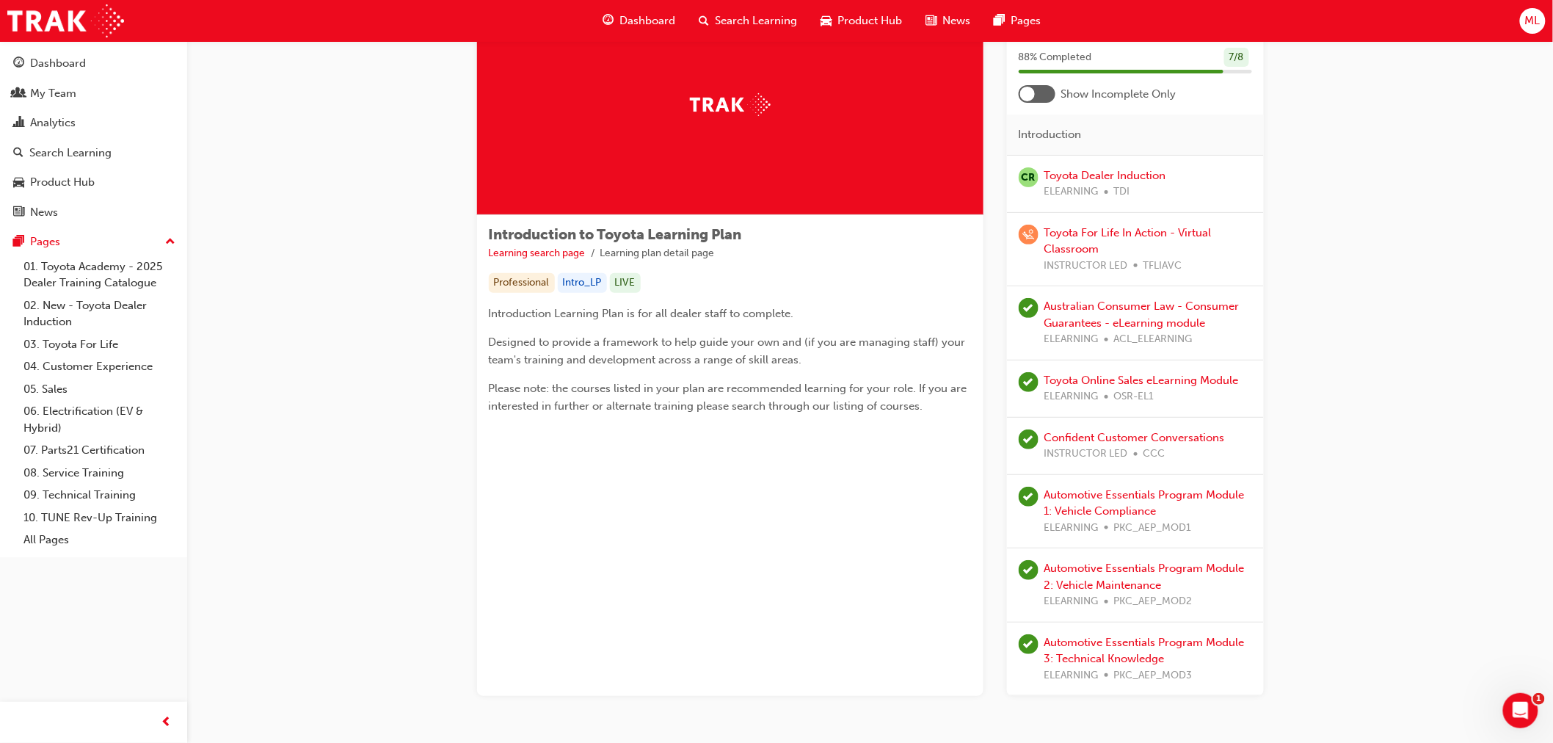
click at [1148, 250] on div "Toyota For Life In Action - Virtual Classroom INSTRUCTOR LED TFLIAVC" at bounding box center [1148, 250] width 208 height 50
click at [1238, 686] on div "Automotive Essentials Program Module 3: Technical Knowledge ELEARNING PKC_AEP_M…" at bounding box center [1135, 659] width 257 height 74
click at [47, 93] on div "My Team" at bounding box center [53, 93] width 46 height 17
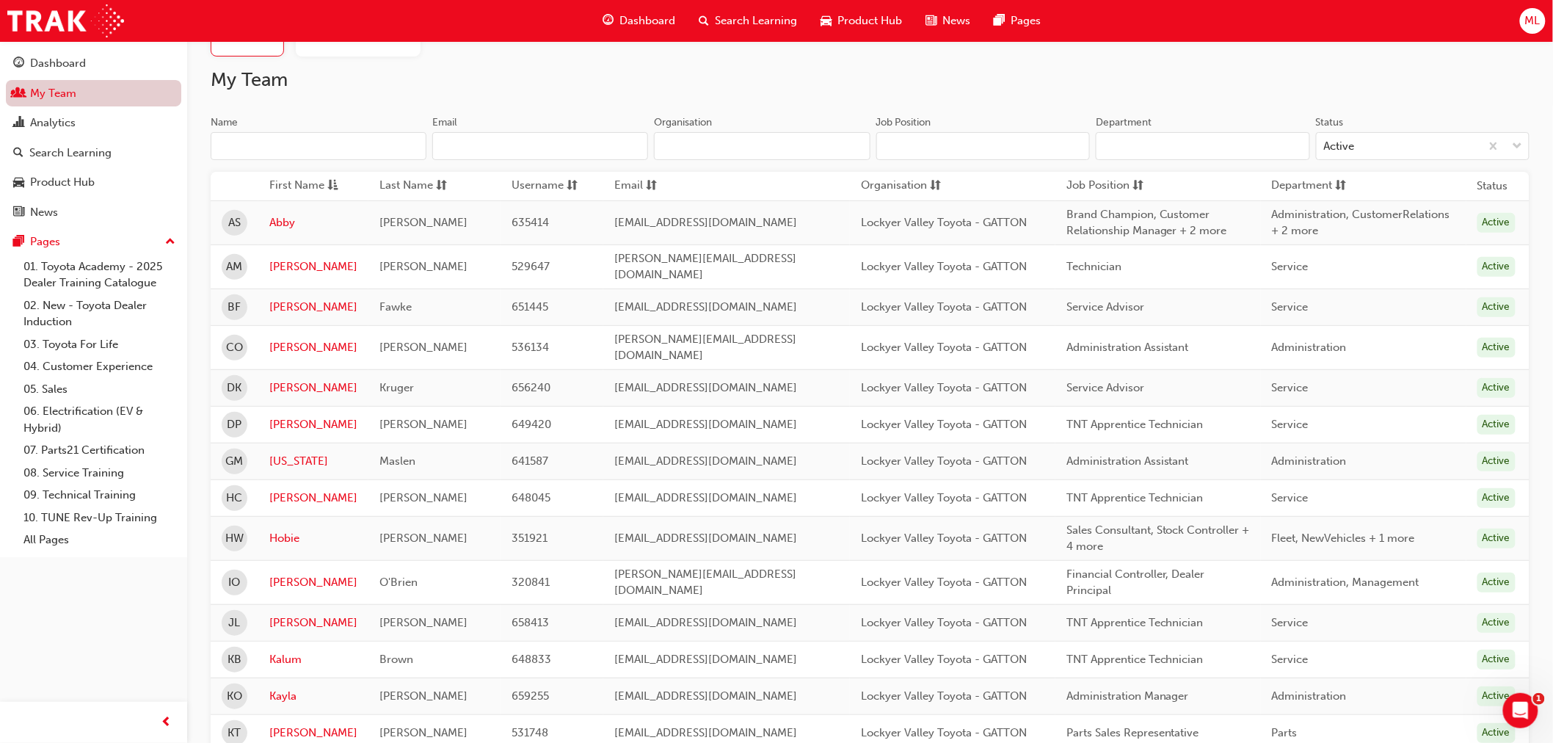
click at [68, 92] on link "My Team" at bounding box center [93, 93] width 175 height 27
click at [84, 349] on link "03. Toyota For Life" at bounding box center [100, 344] width 164 height 23
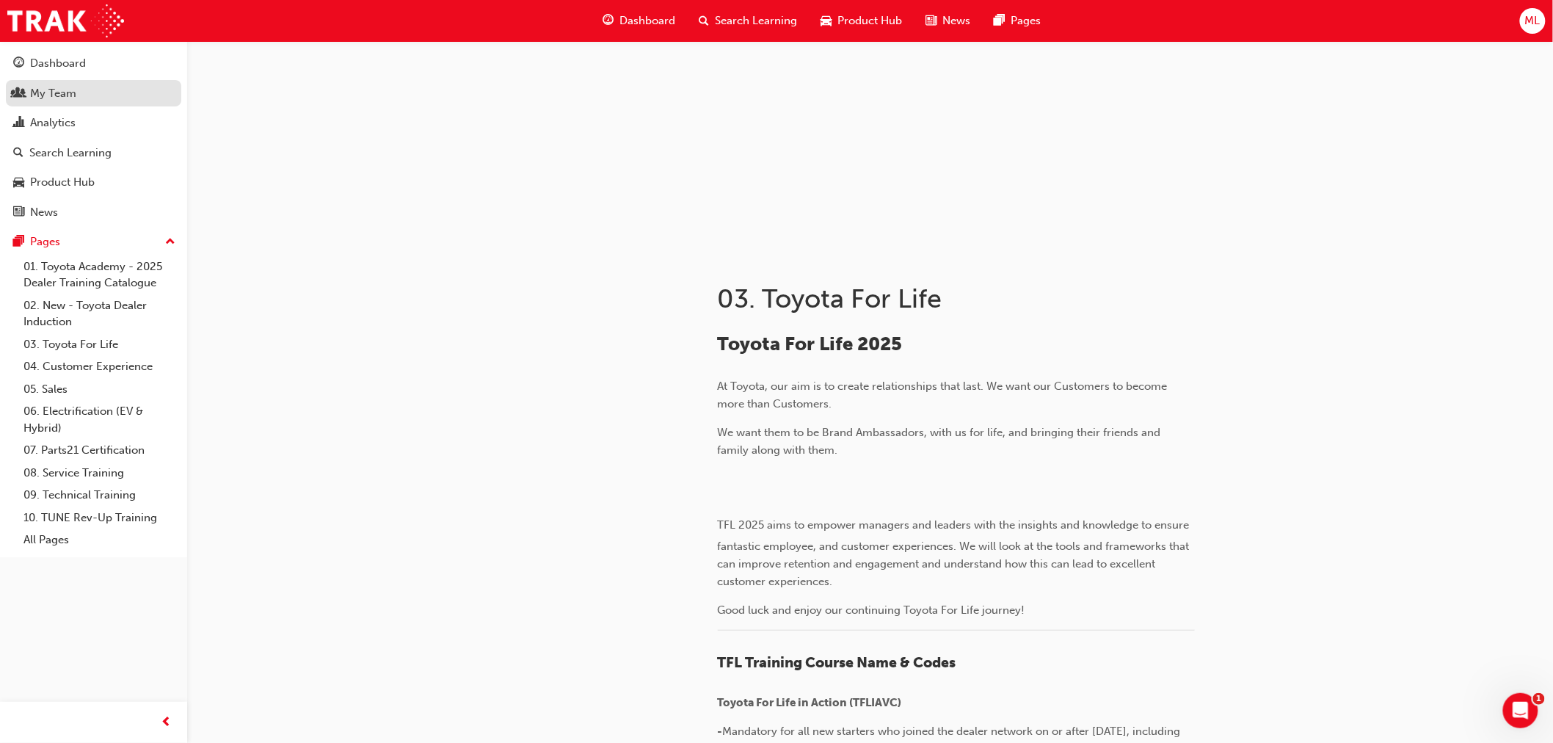
click at [53, 92] on div "My Team" at bounding box center [53, 93] width 46 height 17
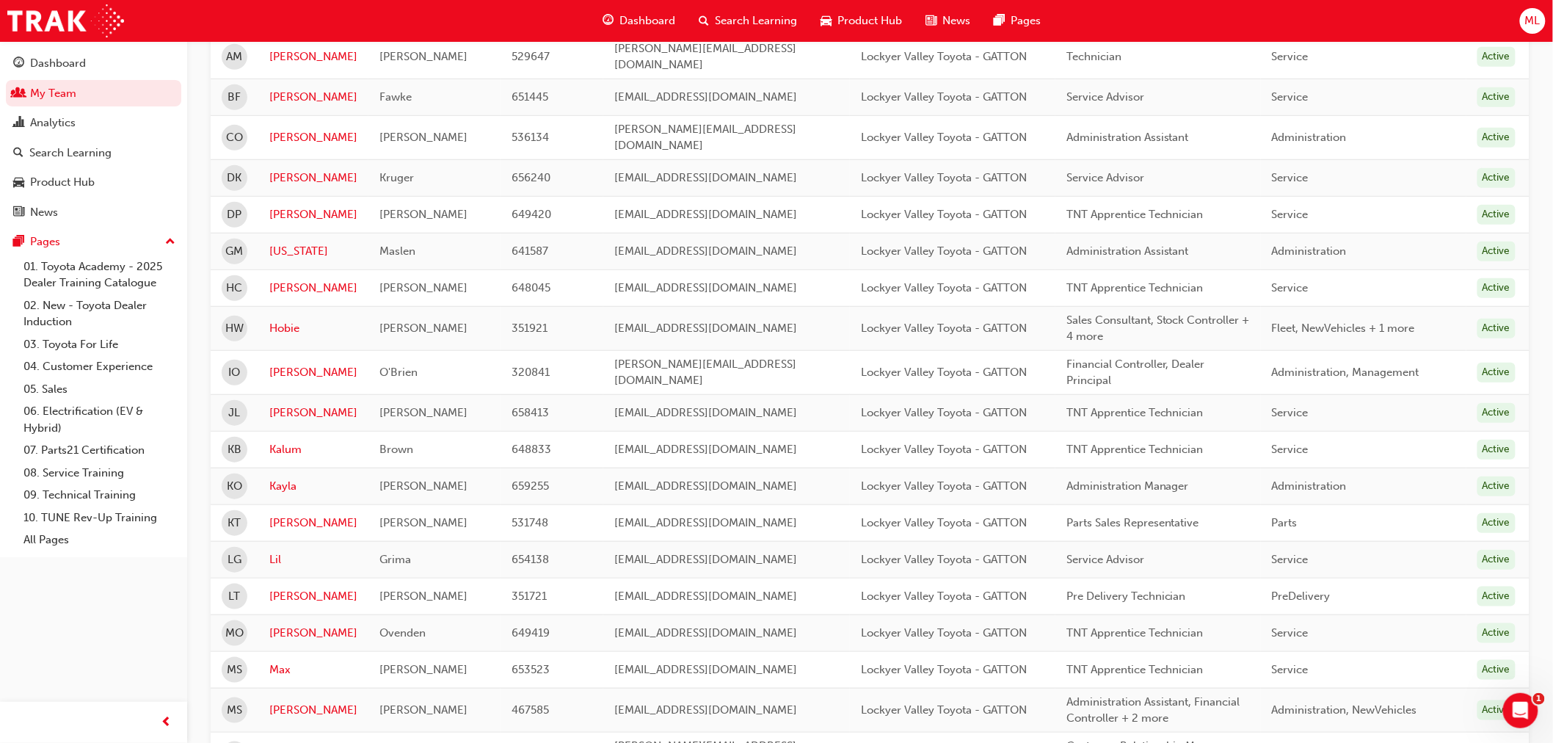
scroll to position [407, 0]
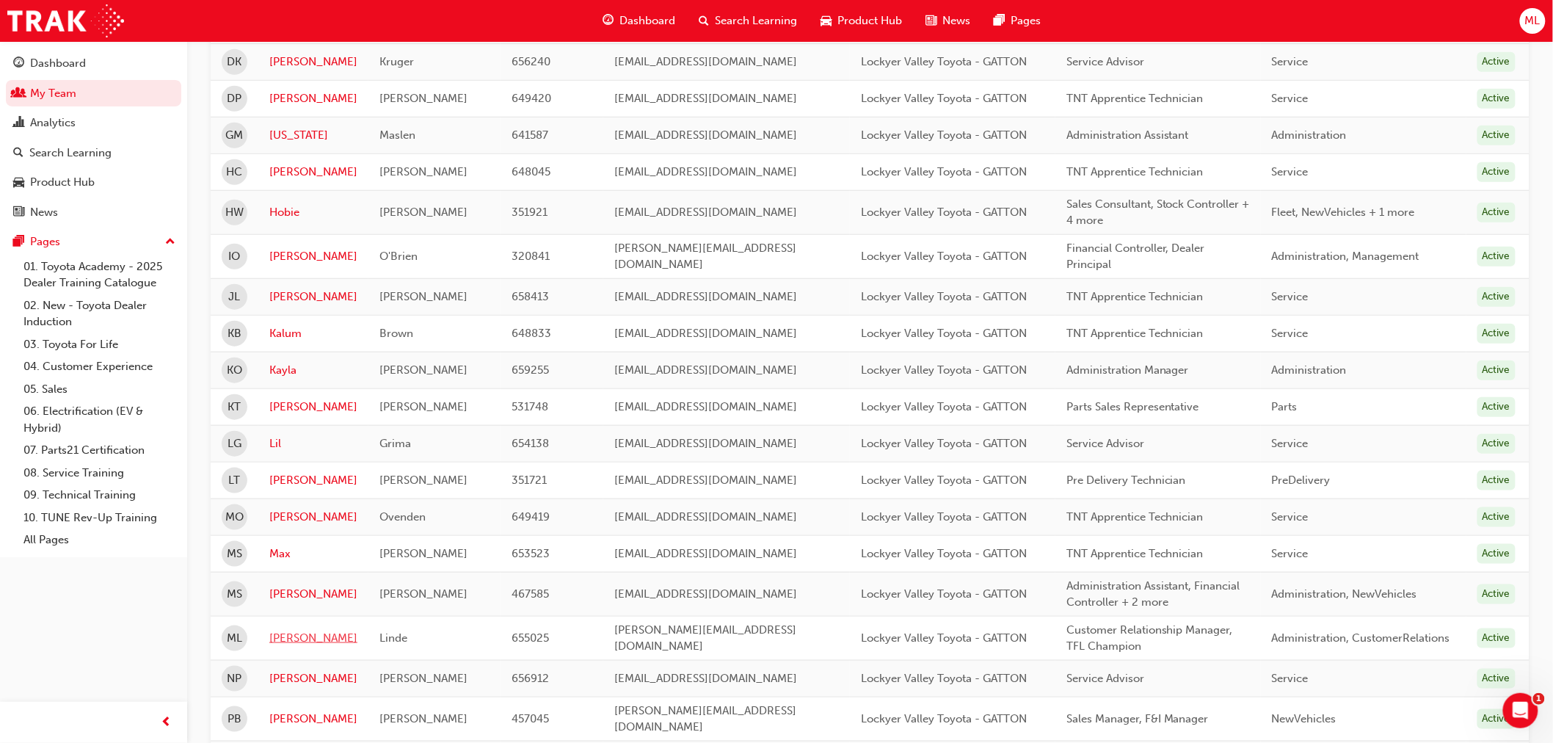
click at [290, 630] on link "[PERSON_NAME]" at bounding box center [313, 638] width 88 height 17
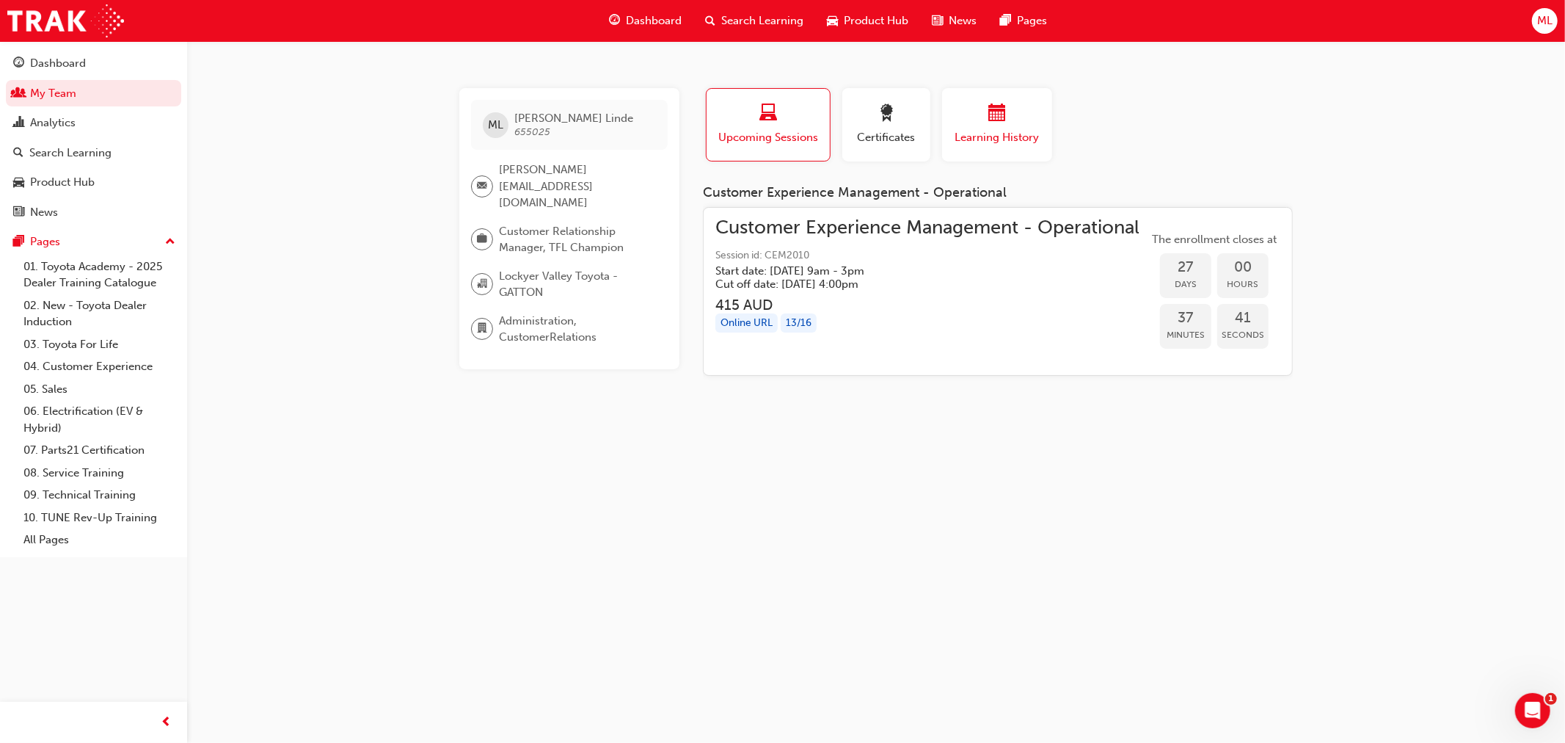
click at [994, 117] on span "calendar-icon" at bounding box center [998, 114] width 18 height 20
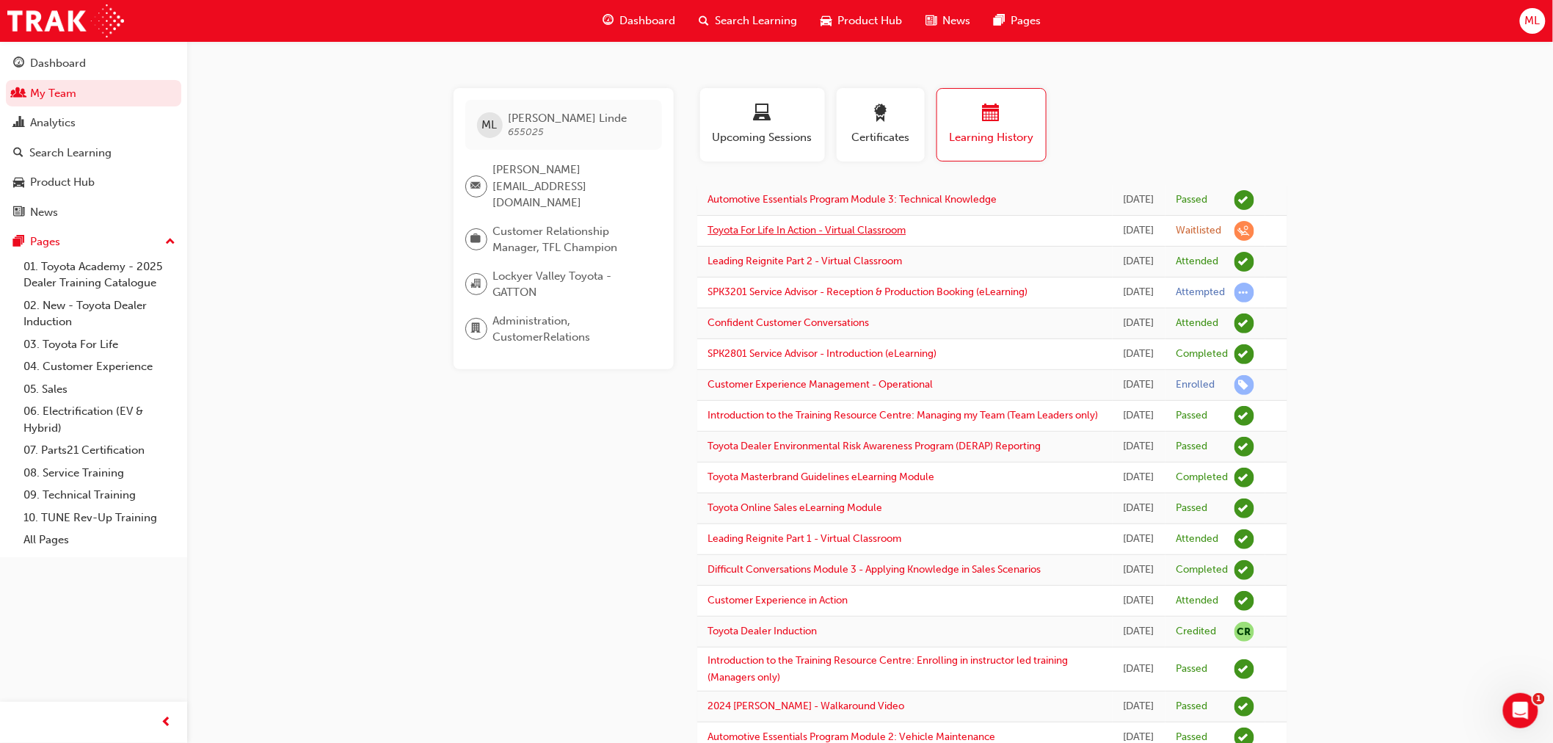
click at [787, 235] on link "Toyota For Life In Action - Virtual Classroom" at bounding box center [807, 230] width 198 height 12
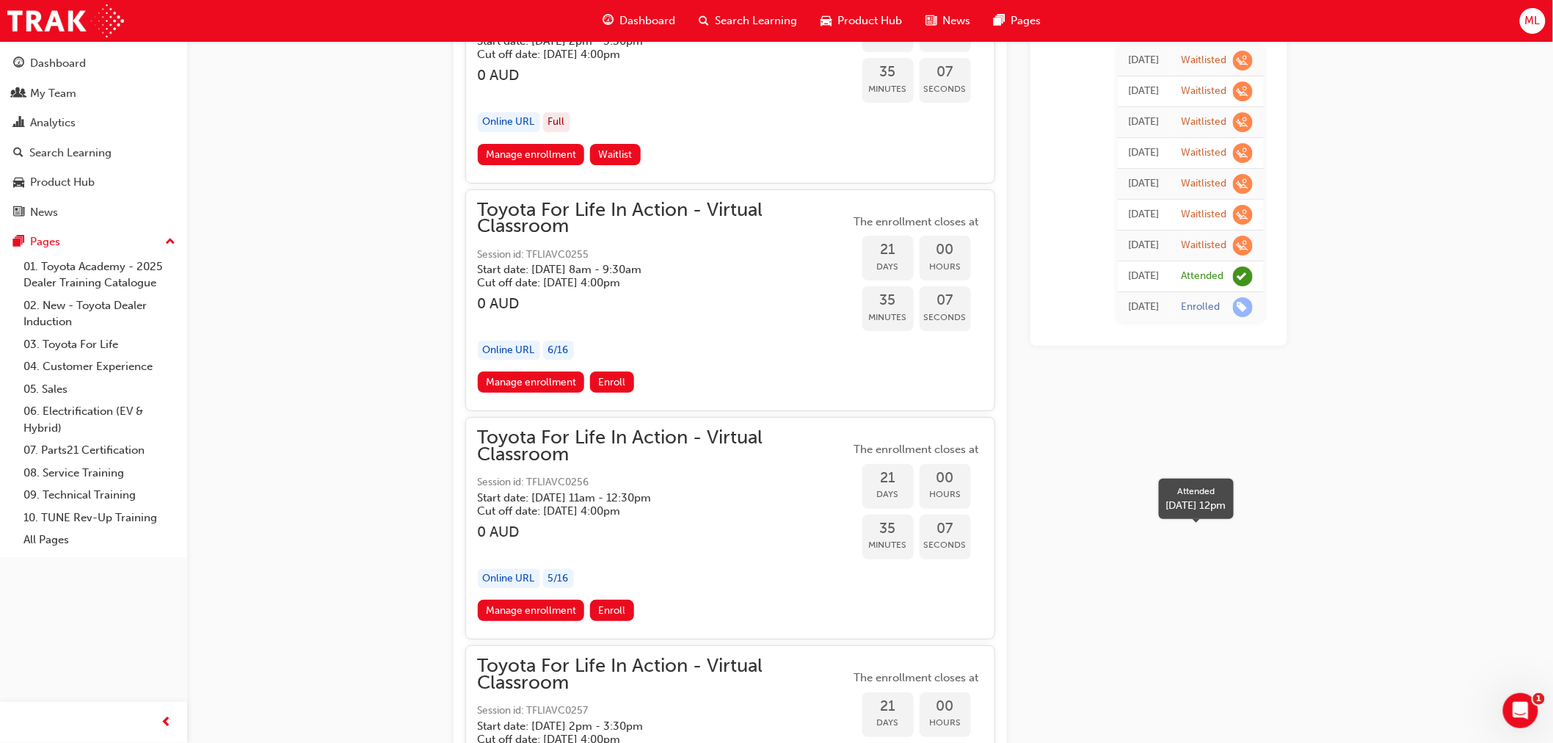
scroll to position [9236, 0]
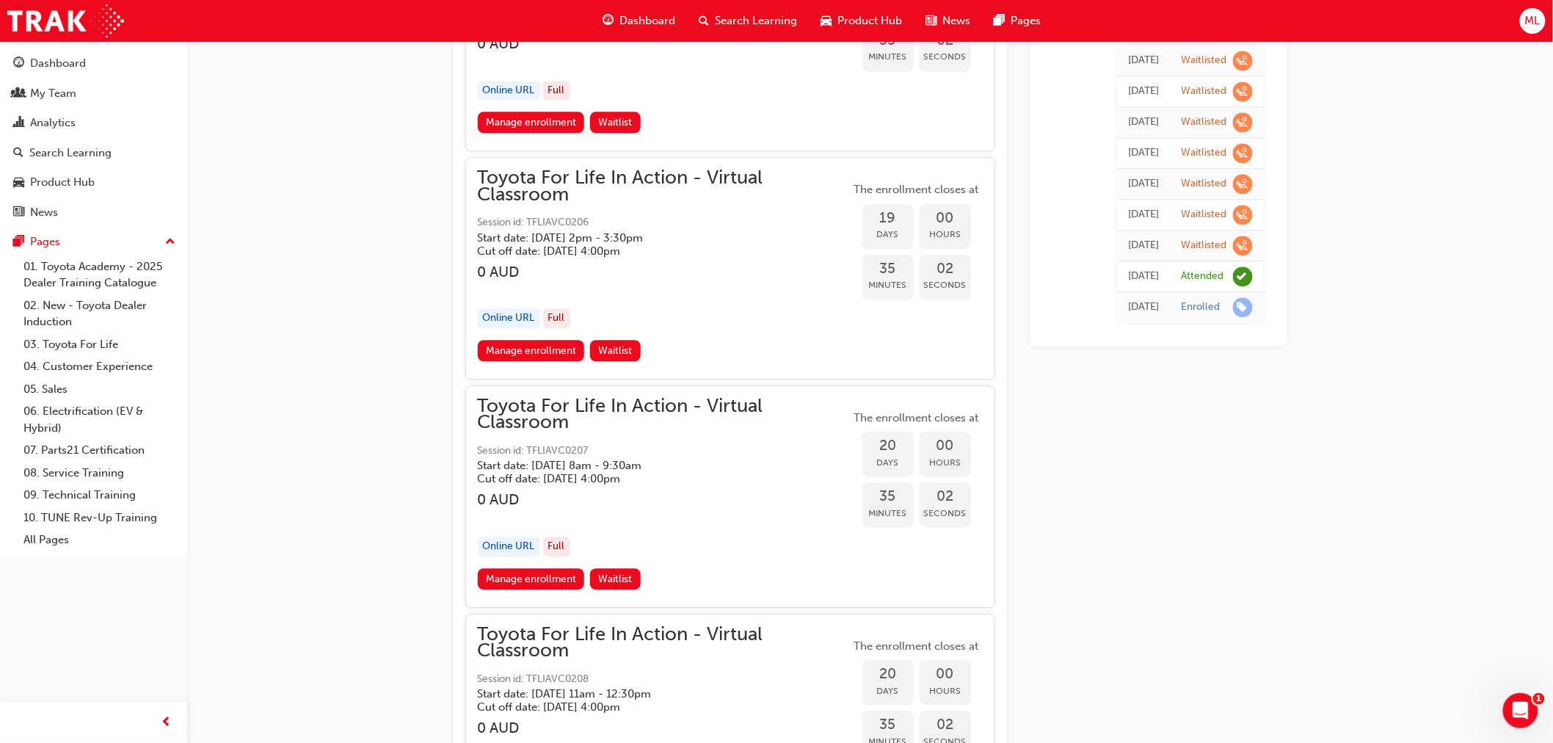
click at [1198, 233] on td "Waitlisted" at bounding box center [1217, 245] width 93 height 31
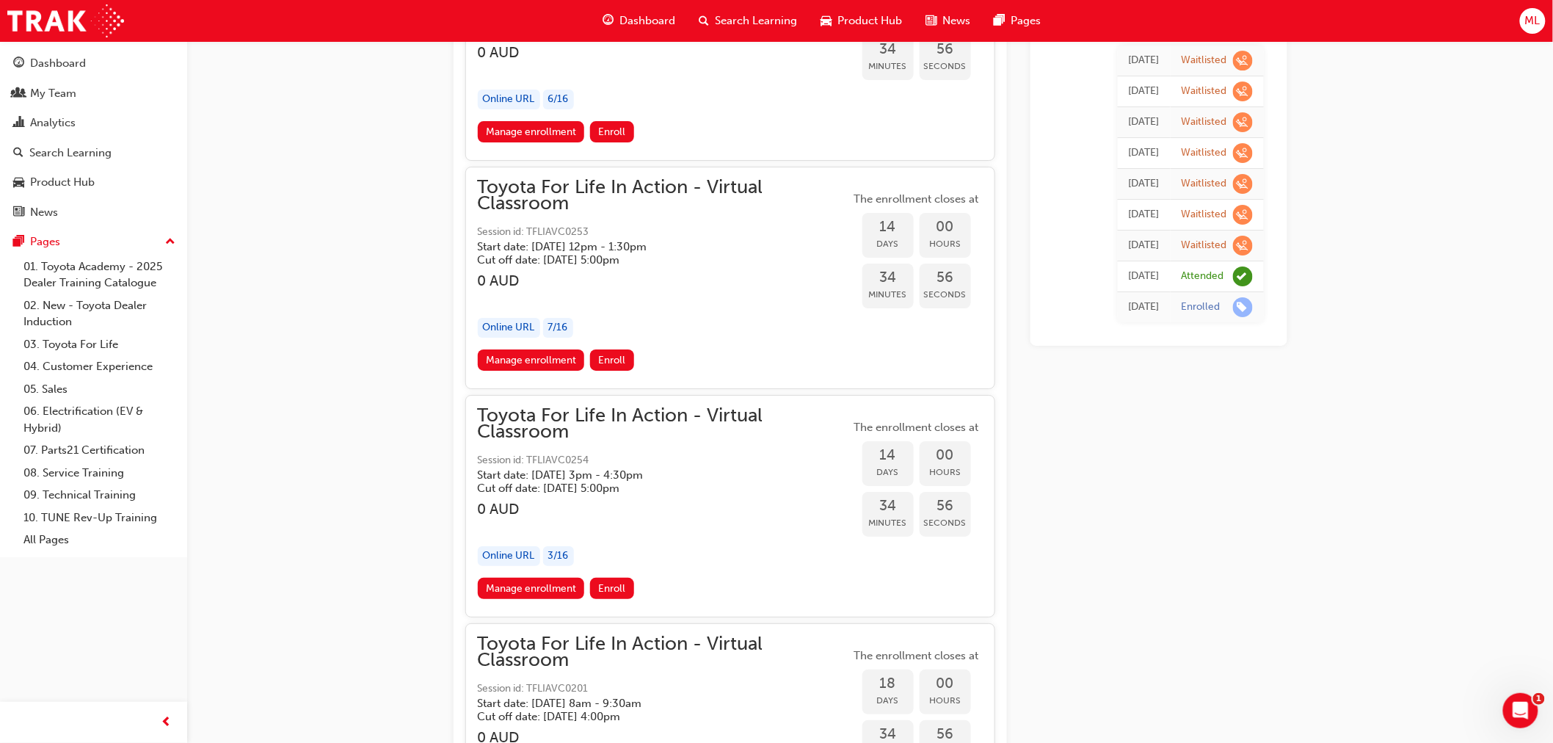
scroll to position [6709, 0]
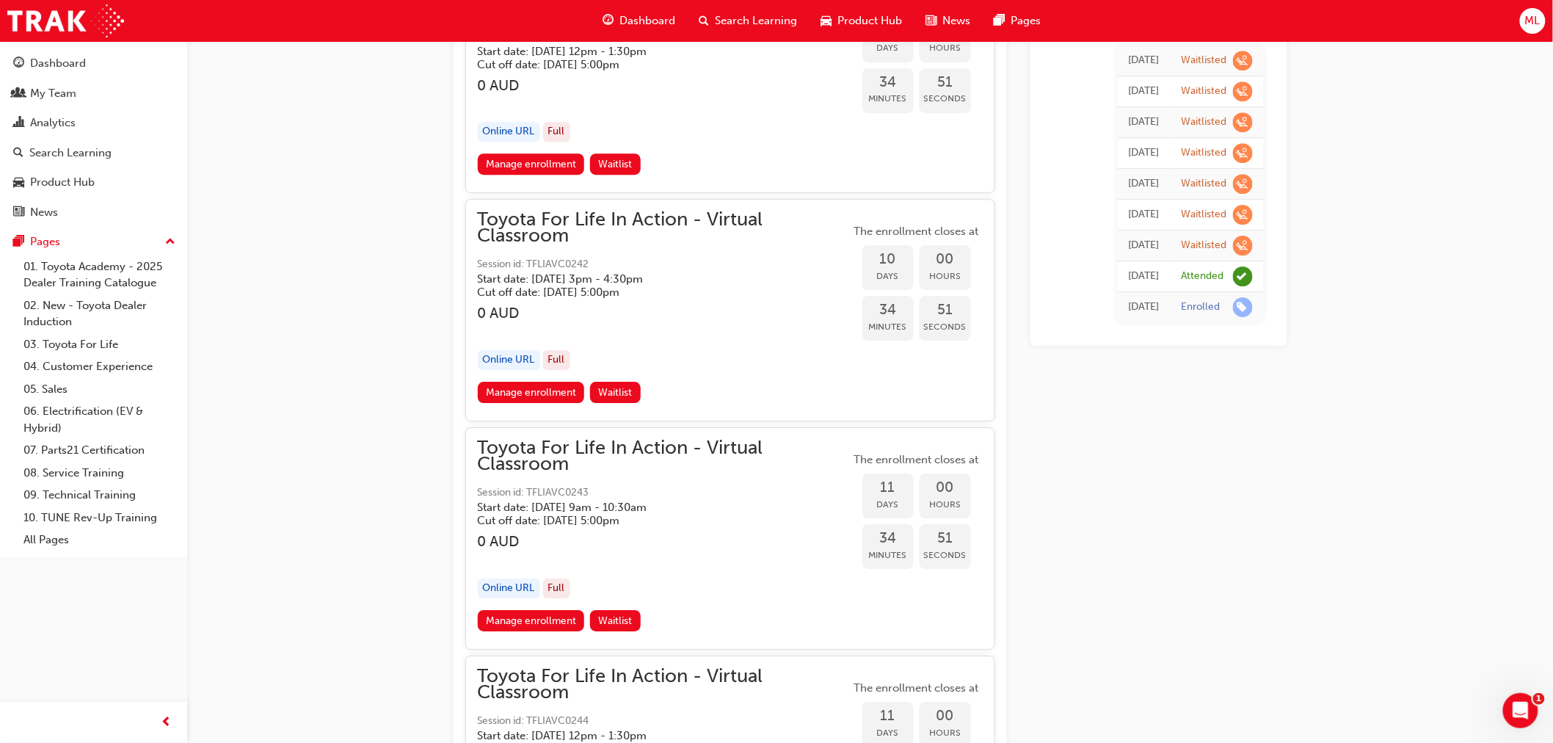
scroll to position [4181, 0]
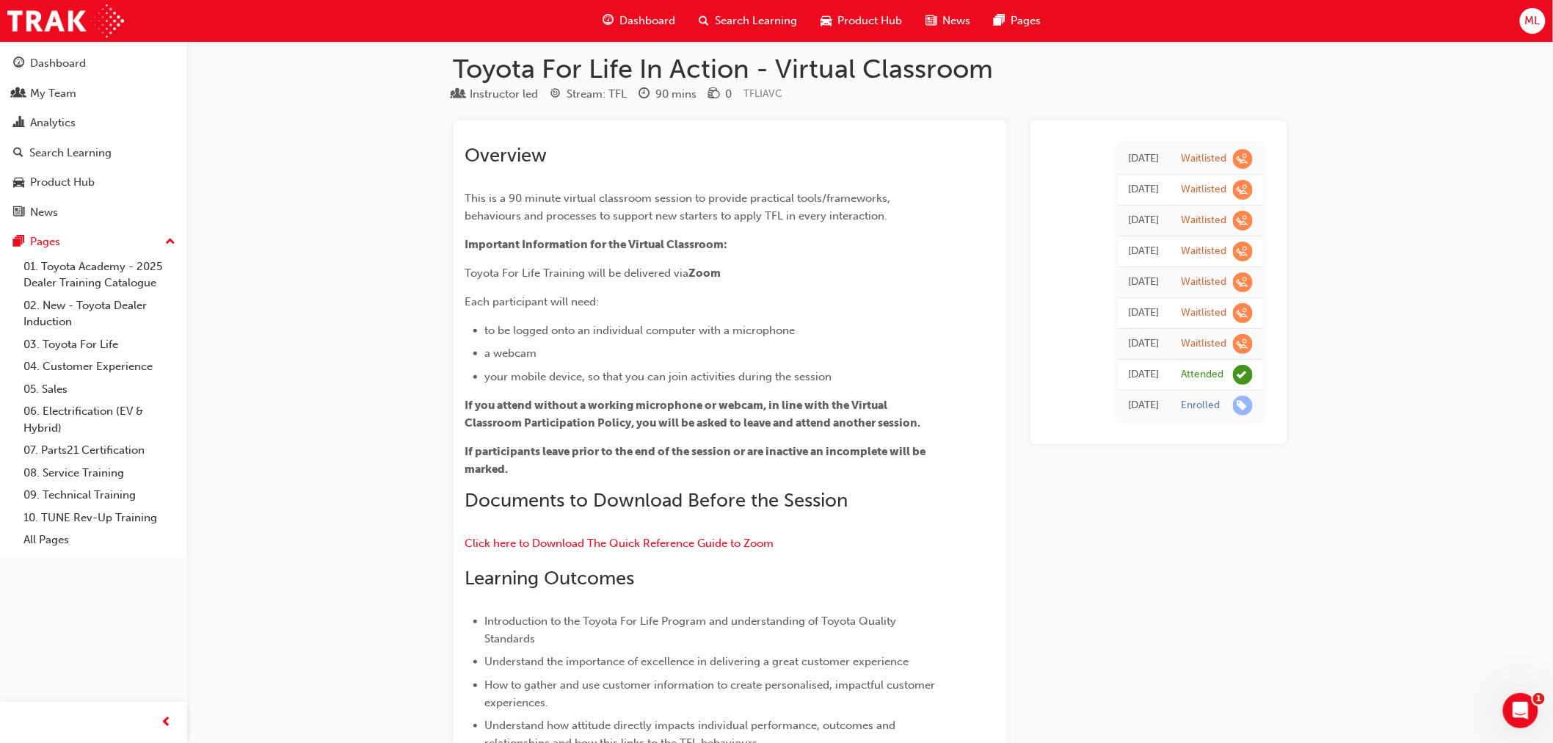
scroll to position [0, 0]
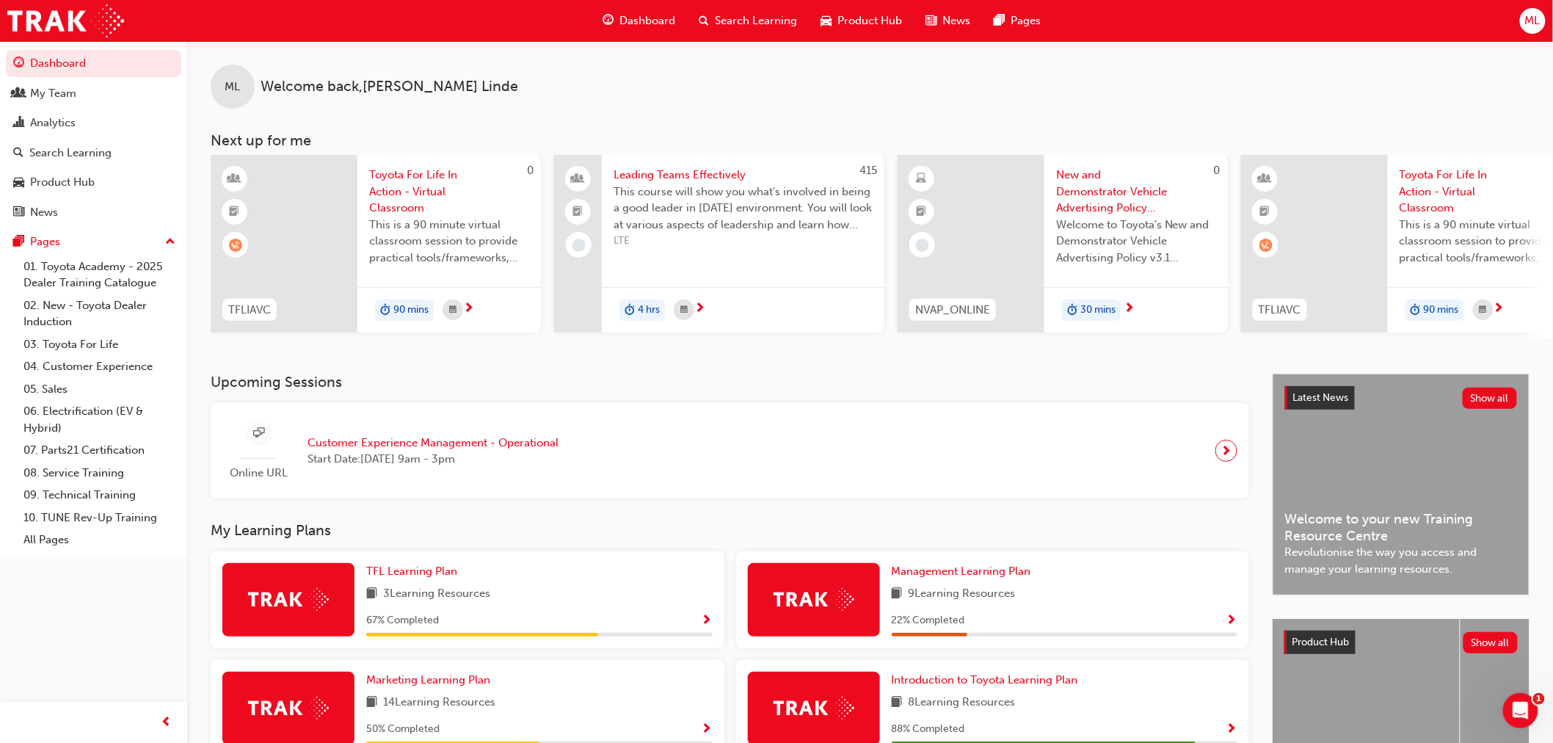
click at [405, 192] on span "Toyota For Life In Action - Virtual Classroom" at bounding box center [449, 192] width 160 height 50
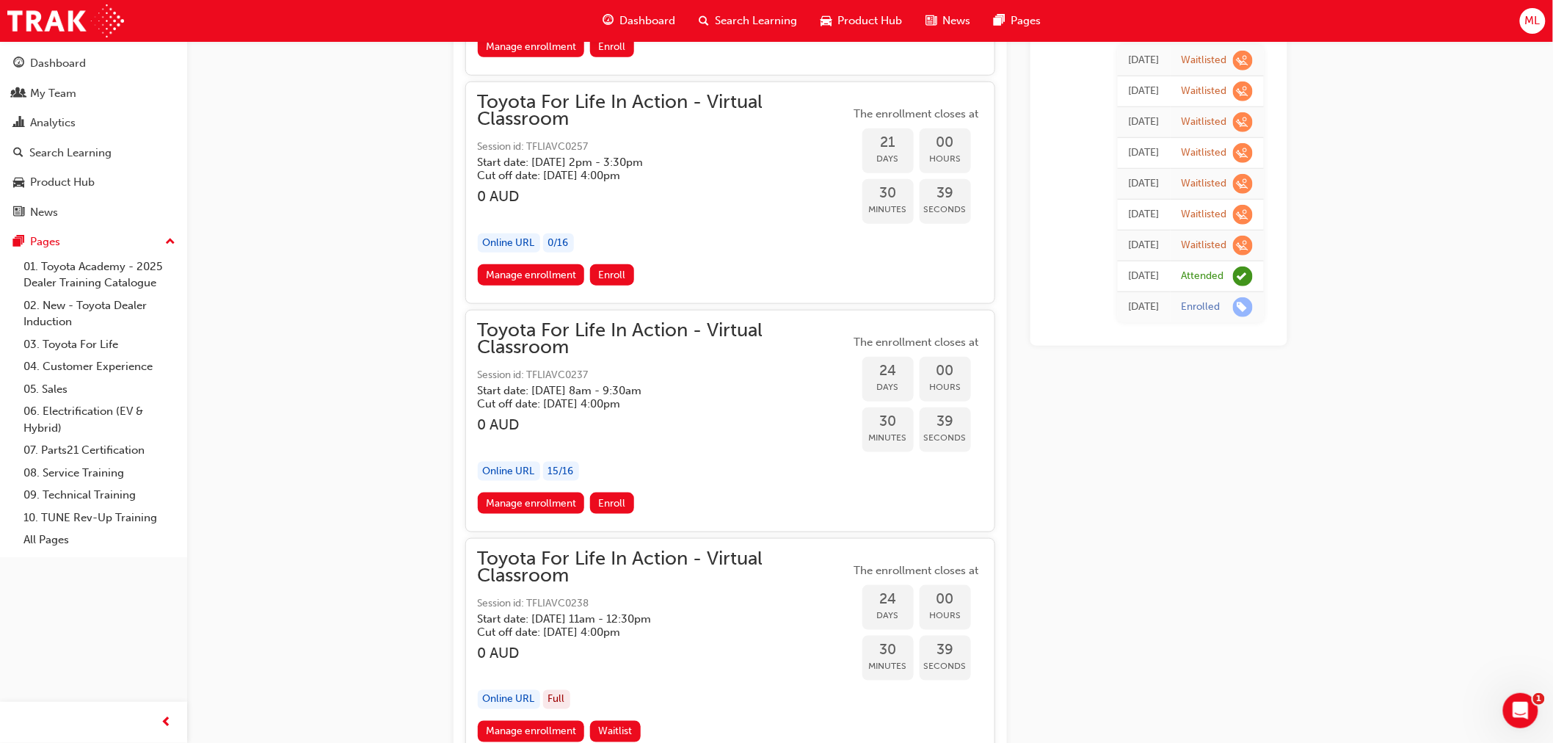
scroll to position [9753, 0]
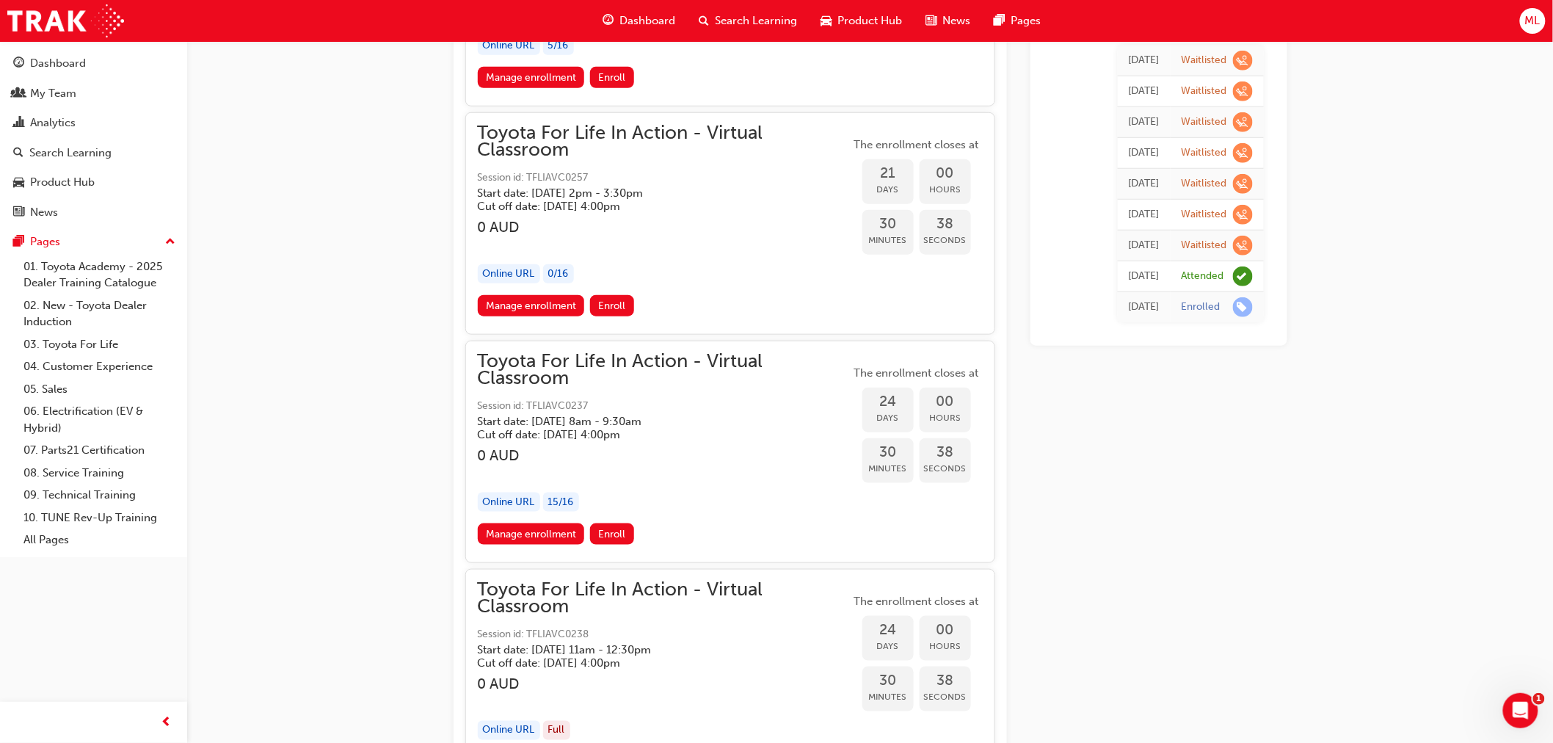
click at [1129, 273] on div "[DATE]" at bounding box center [1144, 276] width 31 height 17
click at [1242, 276] on span "learningRecordVerb_ATTEND-icon" at bounding box center [1243, 276] width 20 height 20
click at [1516, 702] on icon "Open Intercom Messenger" at bounding box center [1518, 708] width 24 height 24
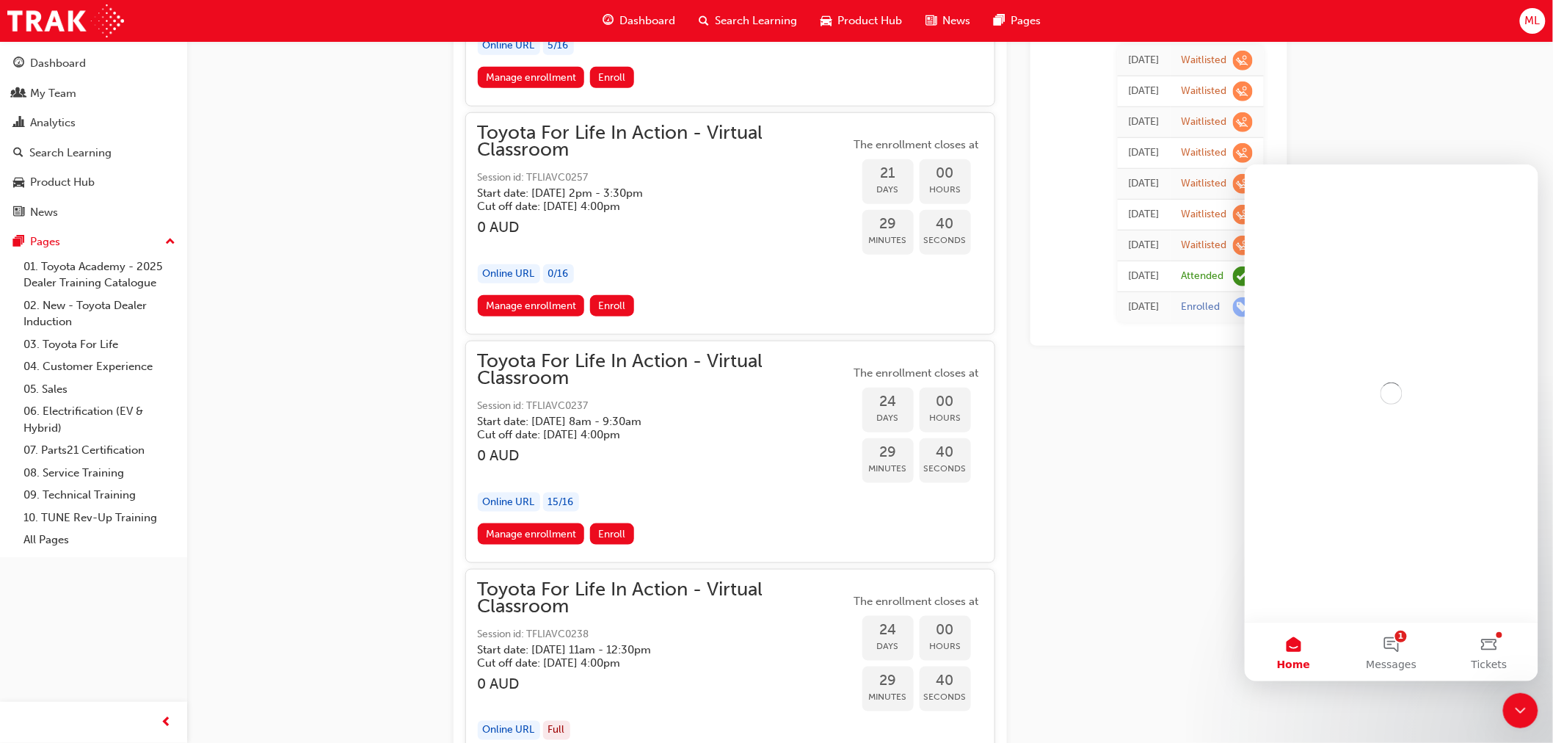
scroll to position [0, 0]
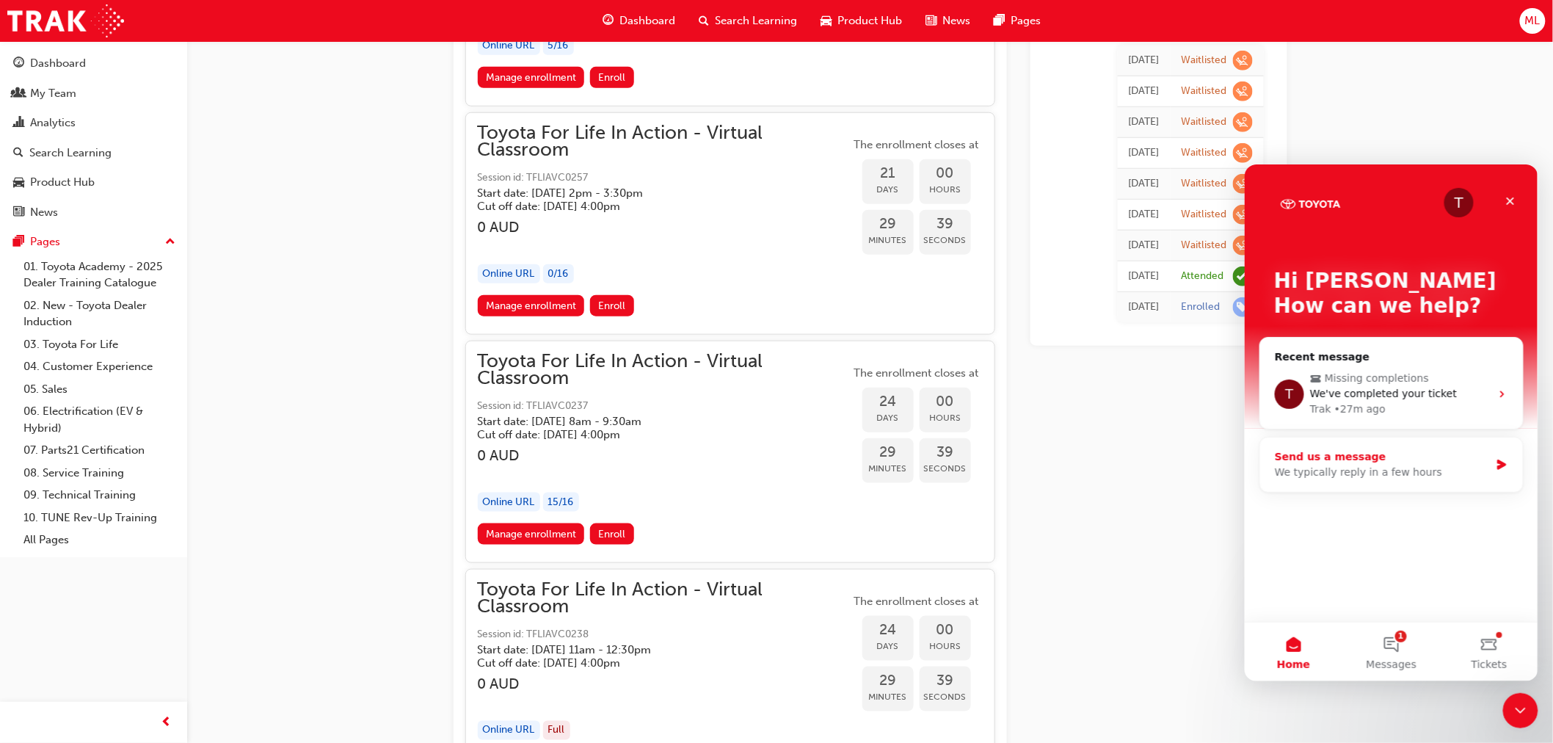
click at [1340, 467] on div "We typically reply in a few hours" at bounding box center [1381, 471] width 215 height 15
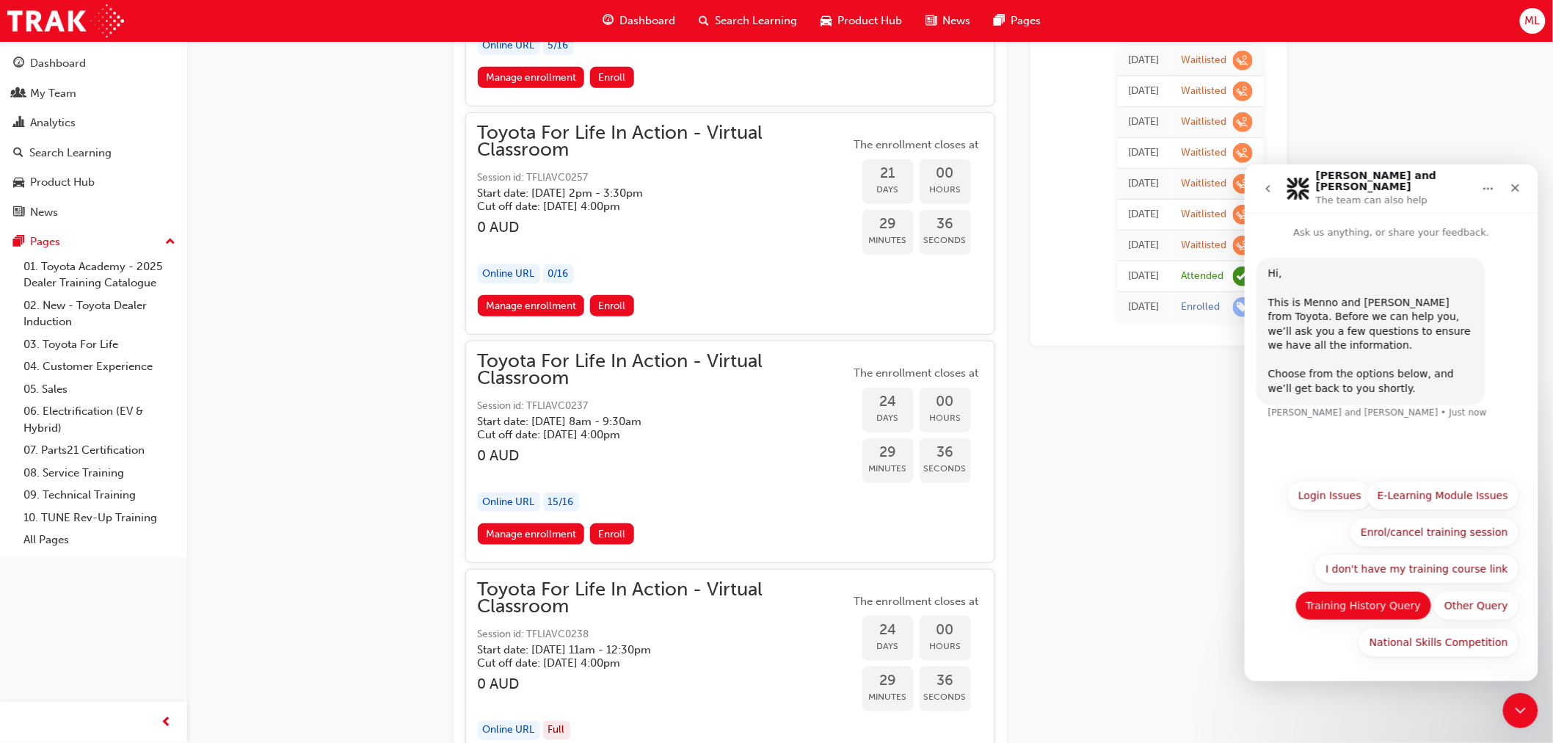
click at [1391, 602] on button "Training History Query" at bounding box center [1363, 604] width 137 height 29
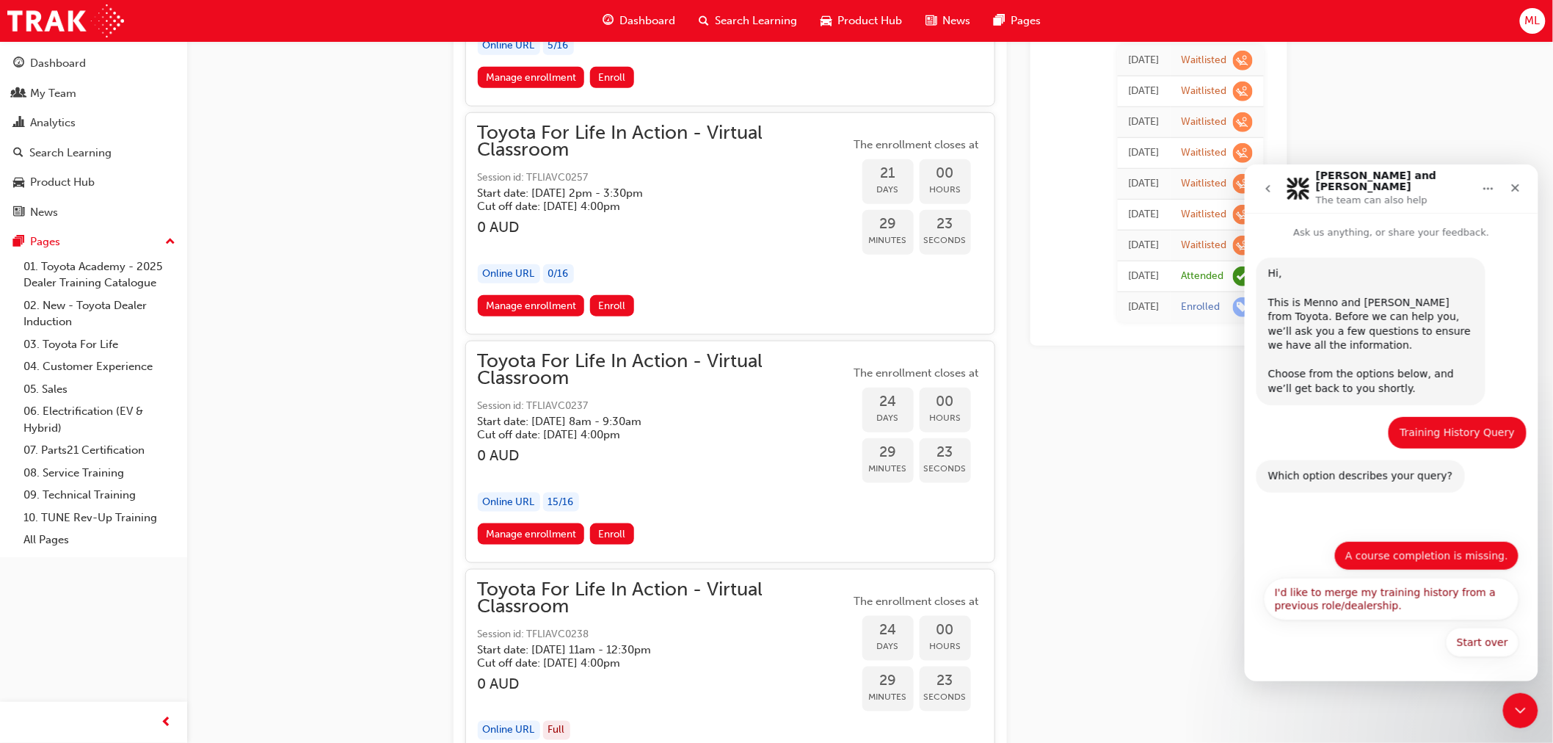
click at [1451, 560] on button "A course completion is missing." at bounding box center [1425, 554] width 185 height 29
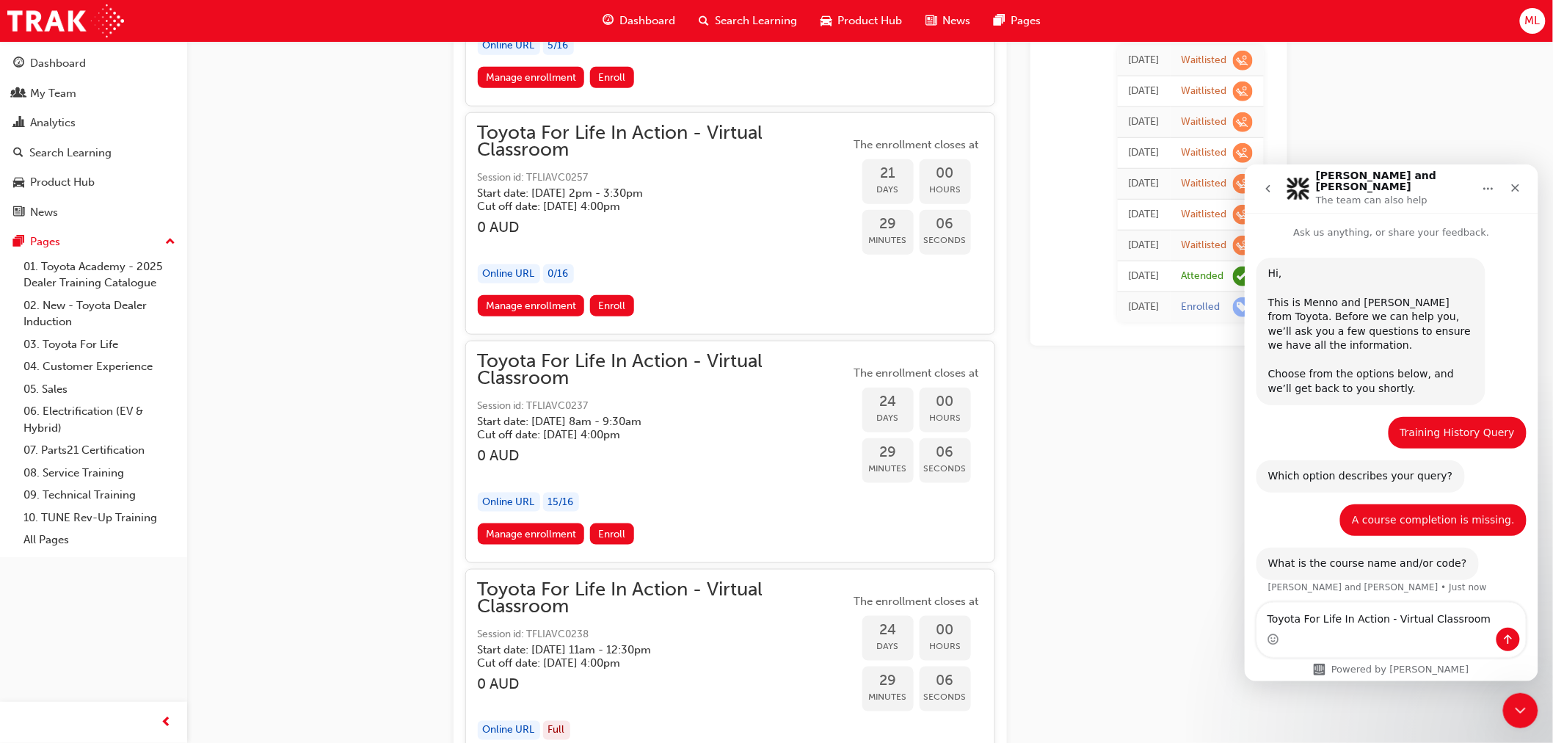
type textarea "Toyota For Life In Action - Virtual Classroom"
click at [1510, 637] on icon "Send a message…" at bounding box center [1508, 639] width 8 height 10
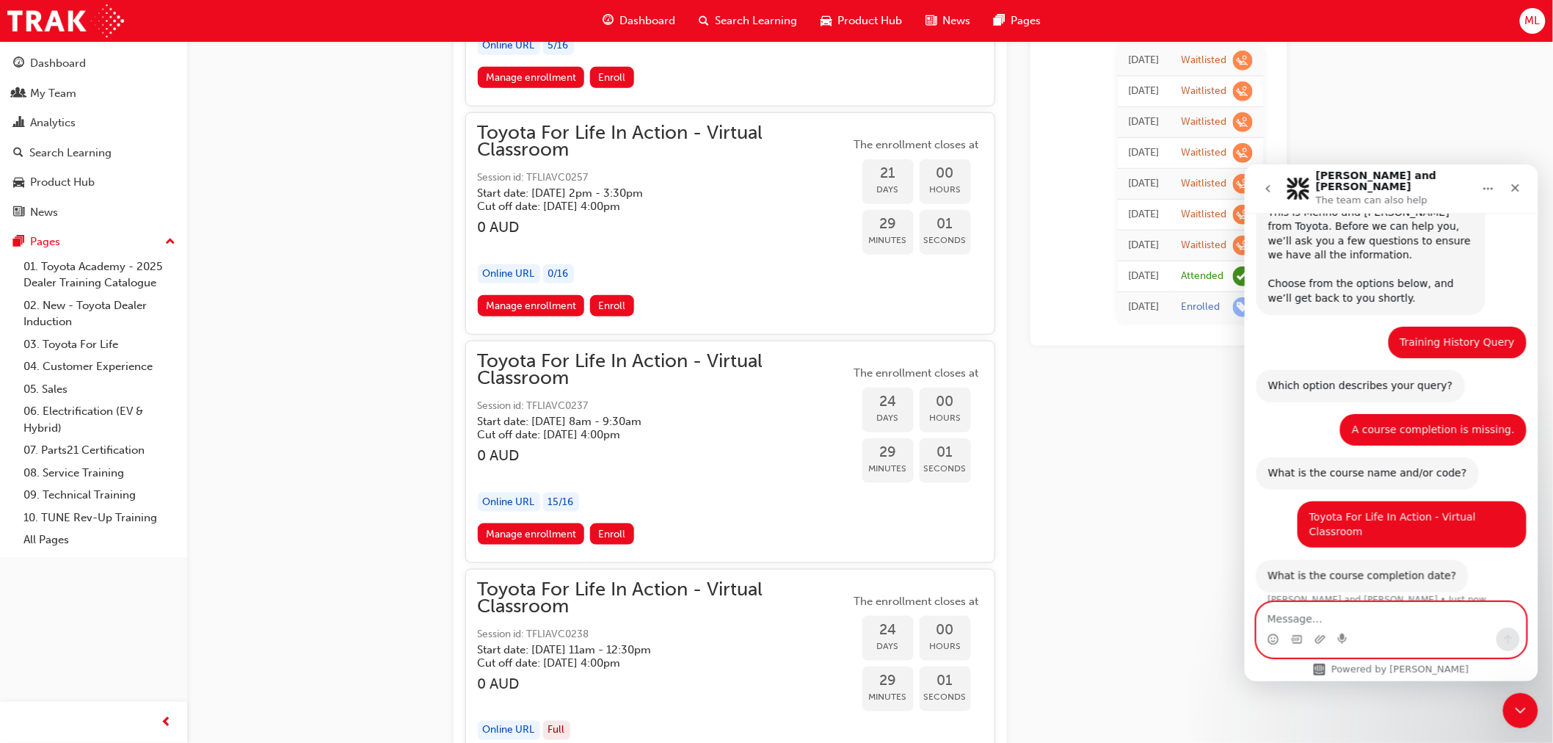
scroll to position [86, 0]
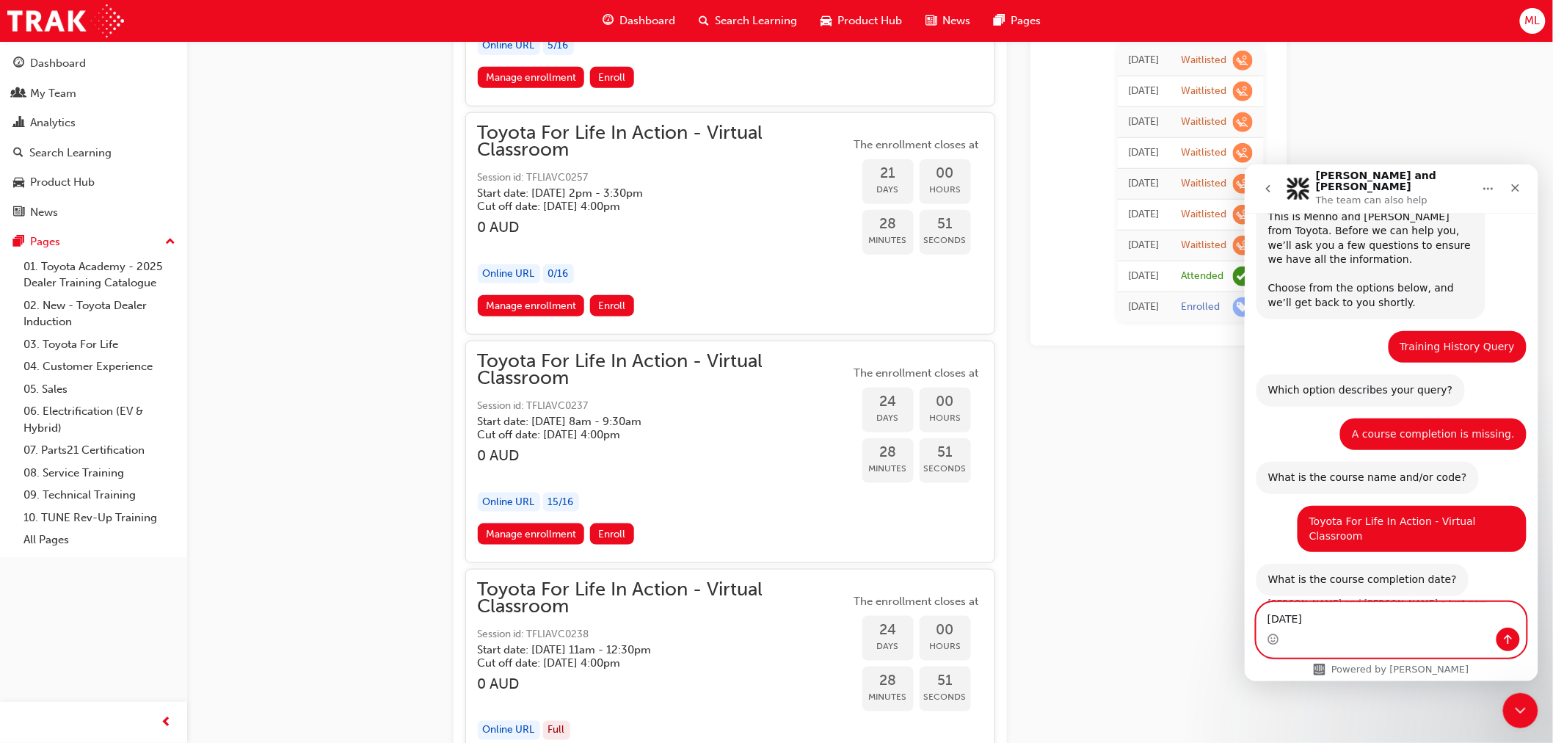
type textarea "07/07/2025"
click at [1509, 641] on icon "Send a message…" at bounding box center [1507, 639] width 12 height 12
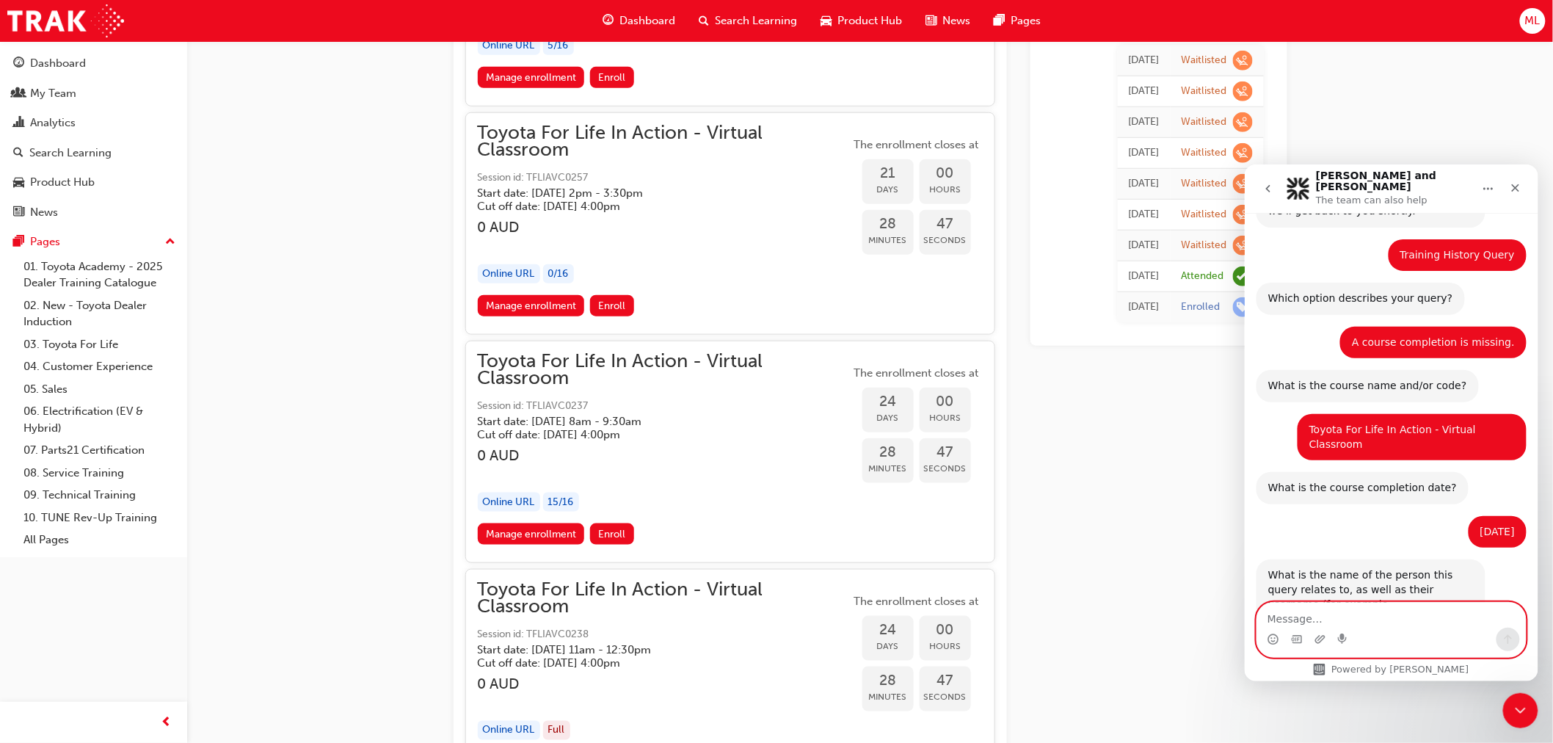
scroll to position [202, 0]
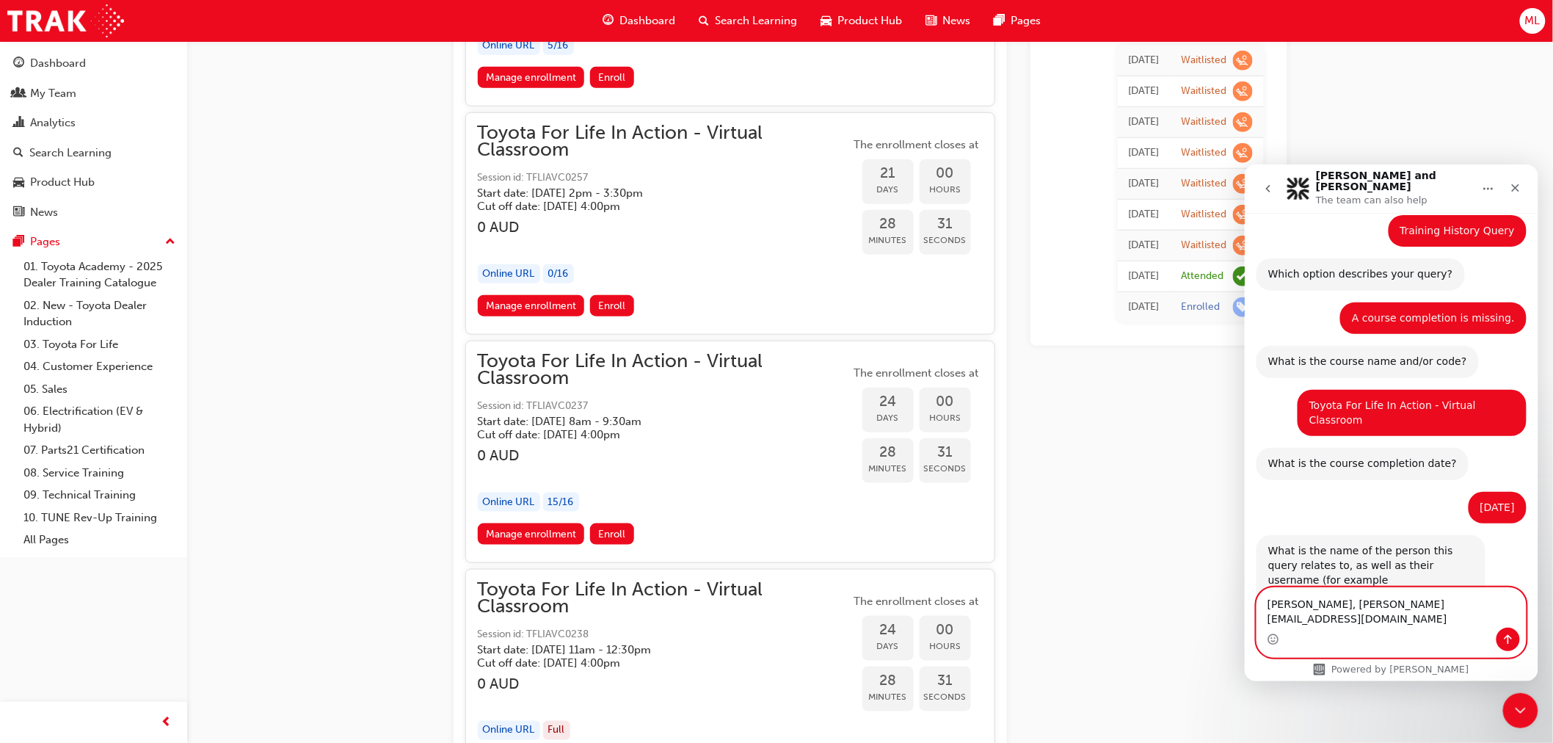
type textarea "Michele Linde, michelel@lockyervalleytoyota.com.au"
click at [1512, 640] on icon "Send a message…" at bounding box center [1507, 639] width 12 height 12
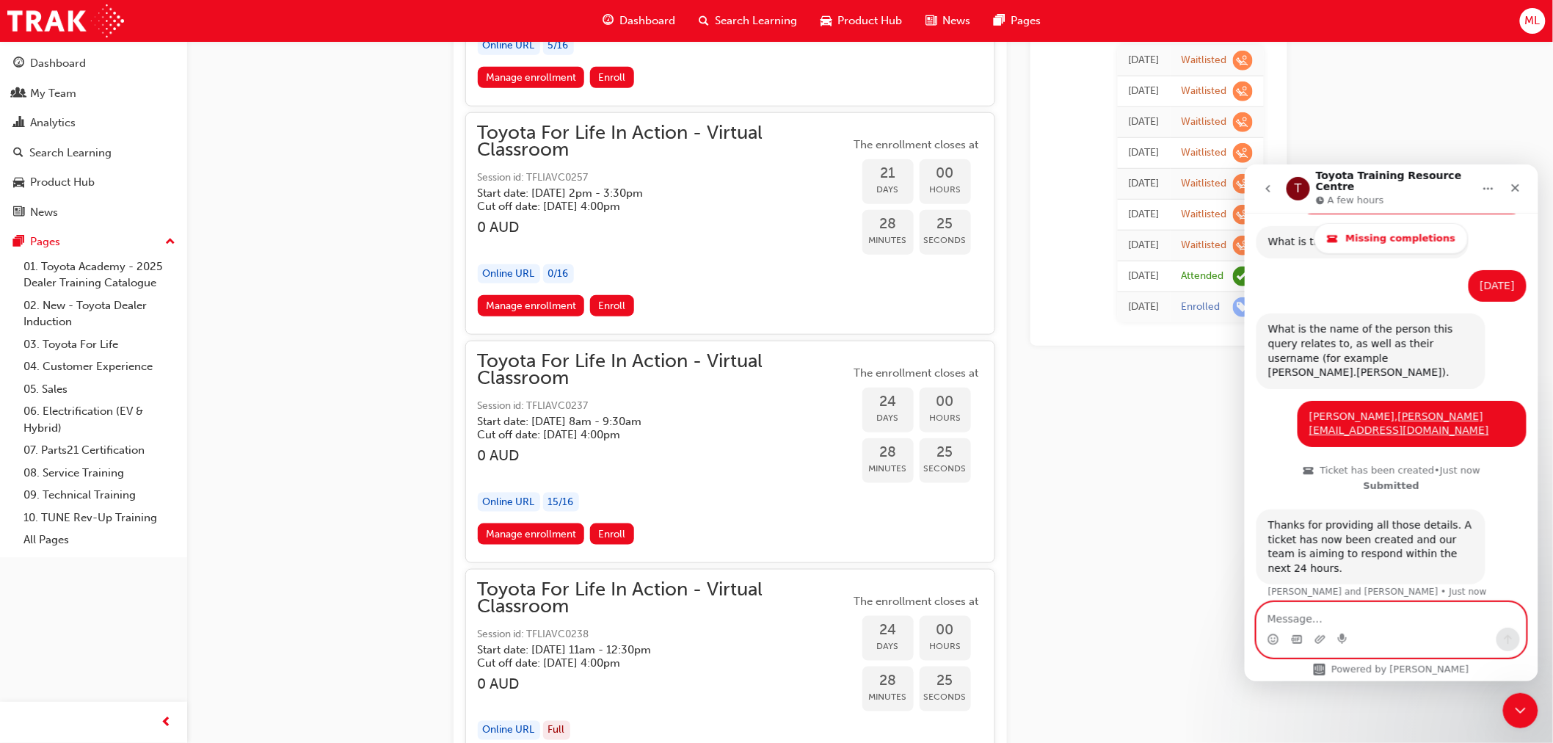
scroll to position [465, 0]
type textarea "I"
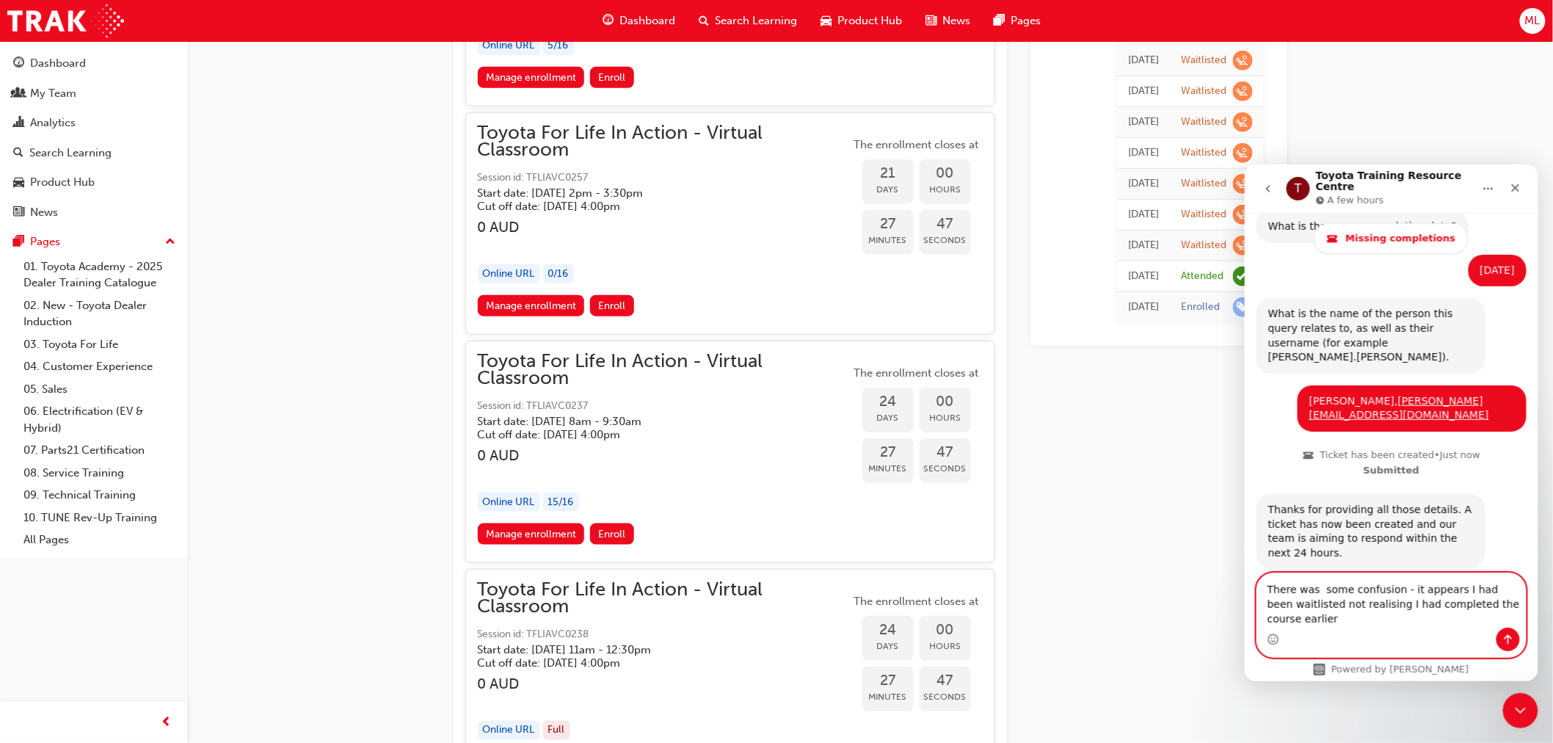
scroll to position [495, 0]
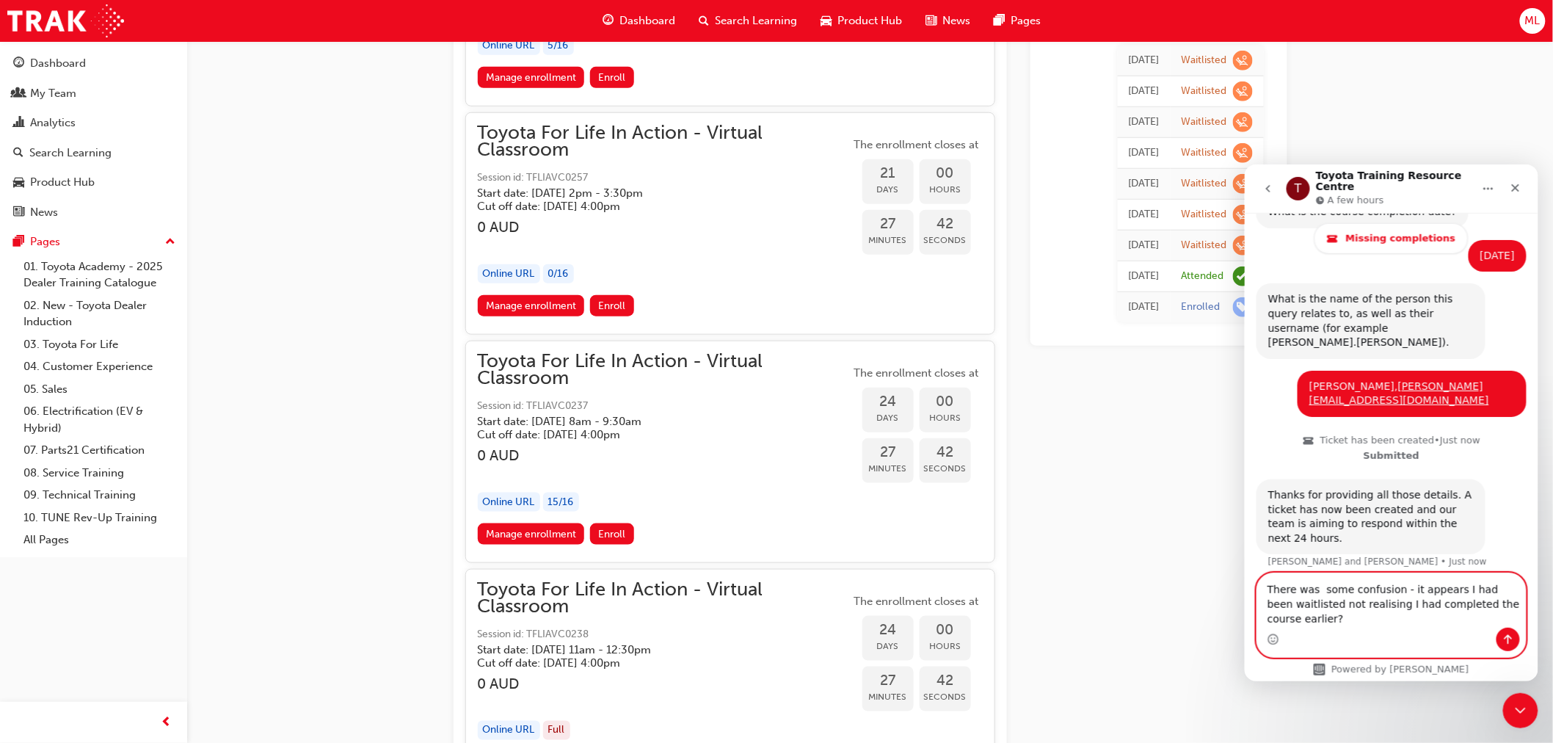
drag, startPoint x: 1357, startPoint y: 602, endPoint x: 1380, endPoint y: 602, distance: 23.5
click at [1359, 602] on textarea "There was some confusion - it appears I had been waitlisted not realising I had…" at bounding box center [1390, 599] width 269 height 54
click at [1355, 600] on textarea "There was some confusion - it appears I had been waitlisted not realising I had…" at bounding box center [1390, 599] width 269 height 54
click at [1313, 622] on textarea "There was some confusion - it appears I had been waitlisted not realising I had…" at bounding box center [1390, 599] width 269 height 54
type textarea "There was some confusion - it appears I had been waitlisted not realising I had…"
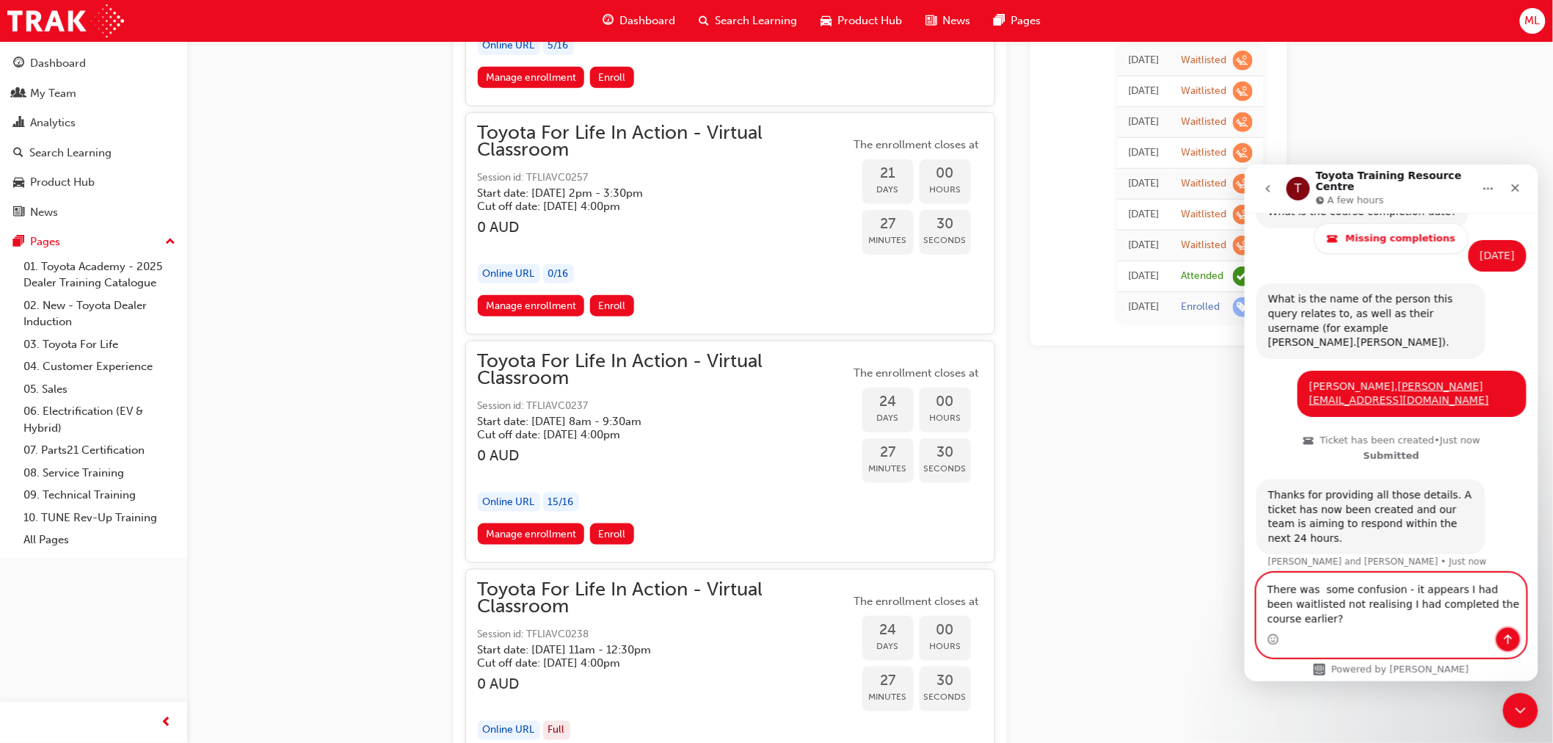
click at [1505, 631] on button "Send a message…" at bounding box center [1507, 638] width 23 height 23
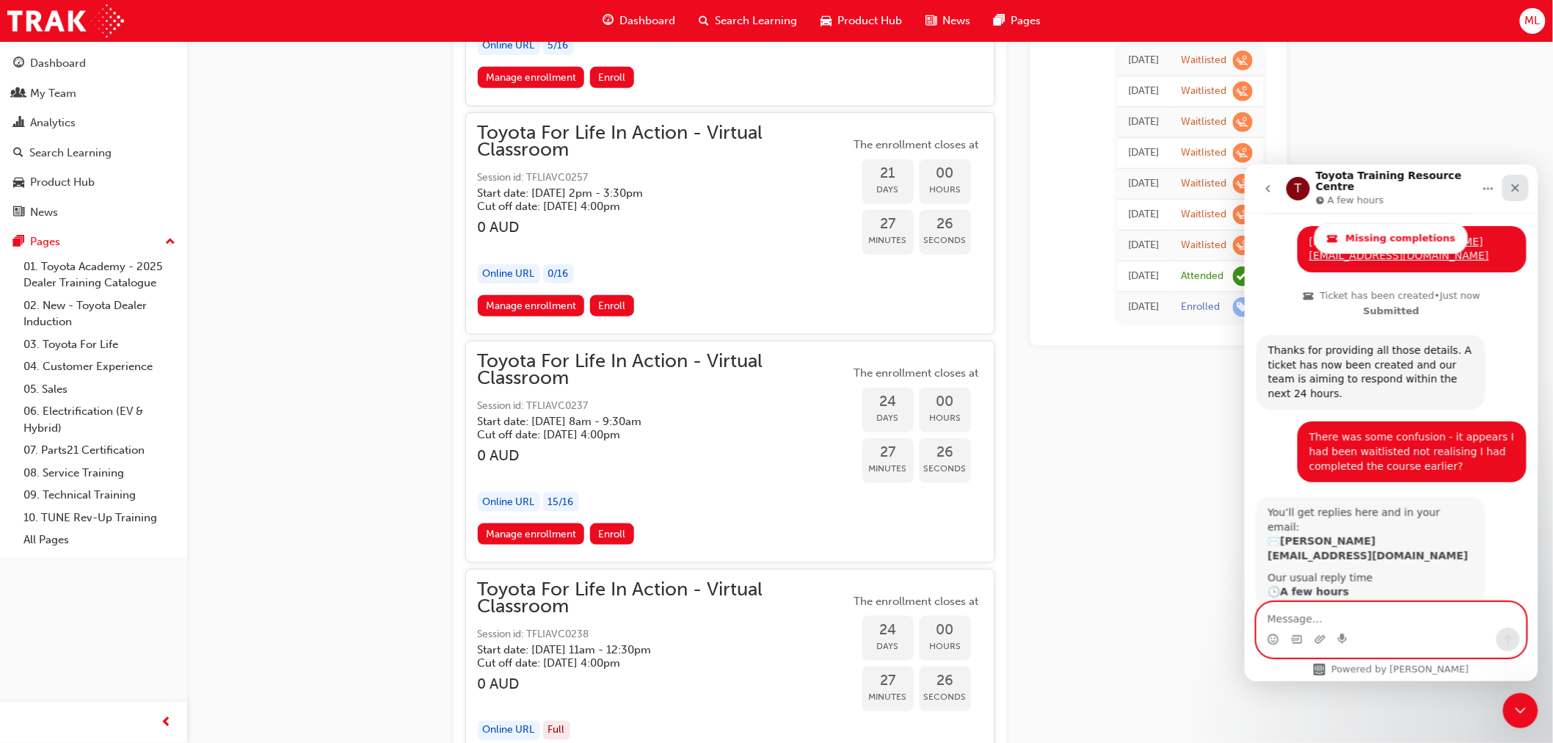
scroll to position [633, 0]
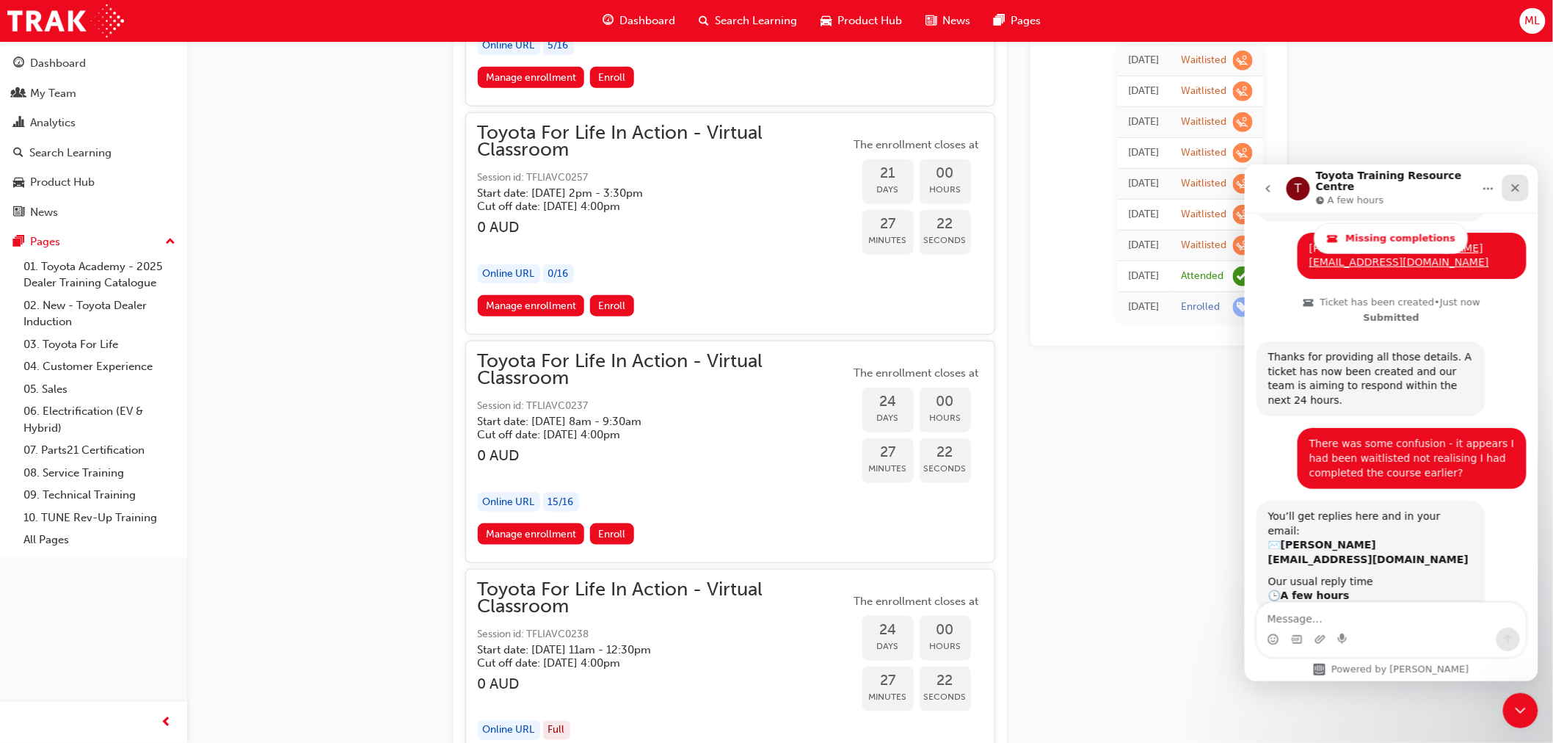
click at [1513, 183] on icon "Close" at bounding box center [1515, 187] width 8 height 8
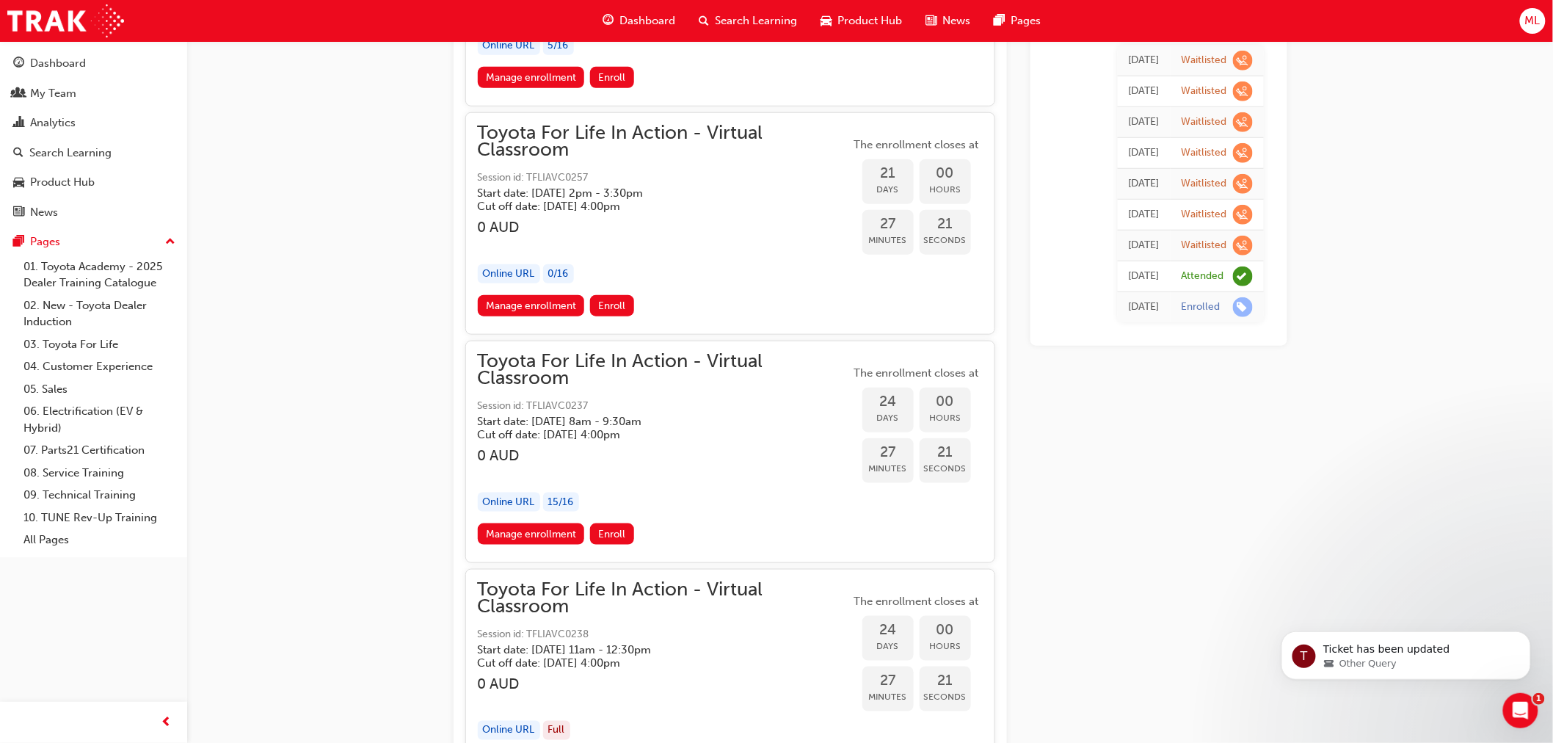
scroll to position [0, 0]
